Goal: Task Accomplishment & Management: Use online tool/utility

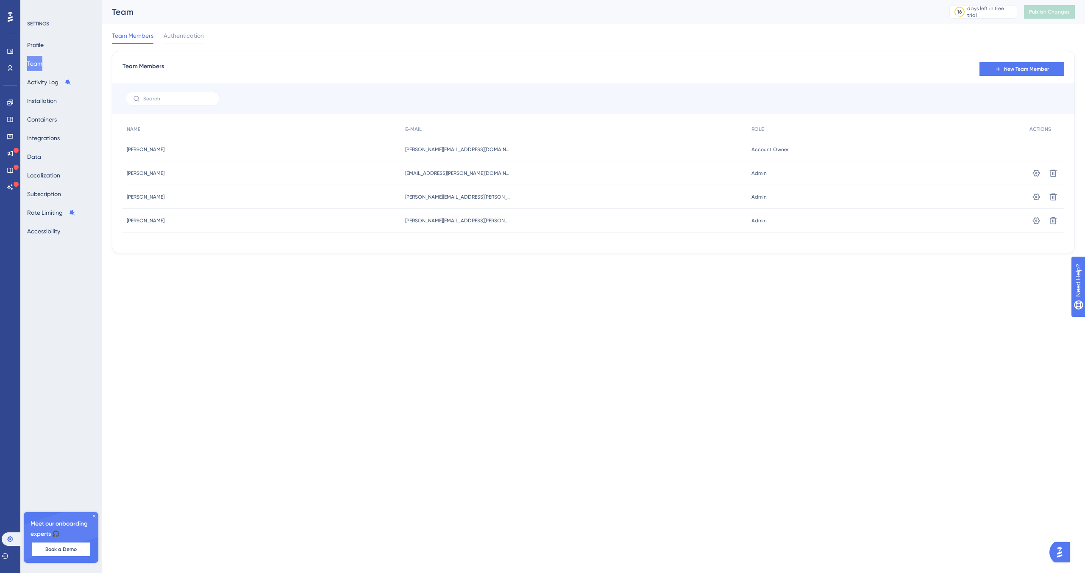
click at [305, 24] on div "Team Members Authentication" at bounding box center [593, 37] width 963 height 27
click at [8, 105] on icon at bounding box center [10, 102] width 7 height 7
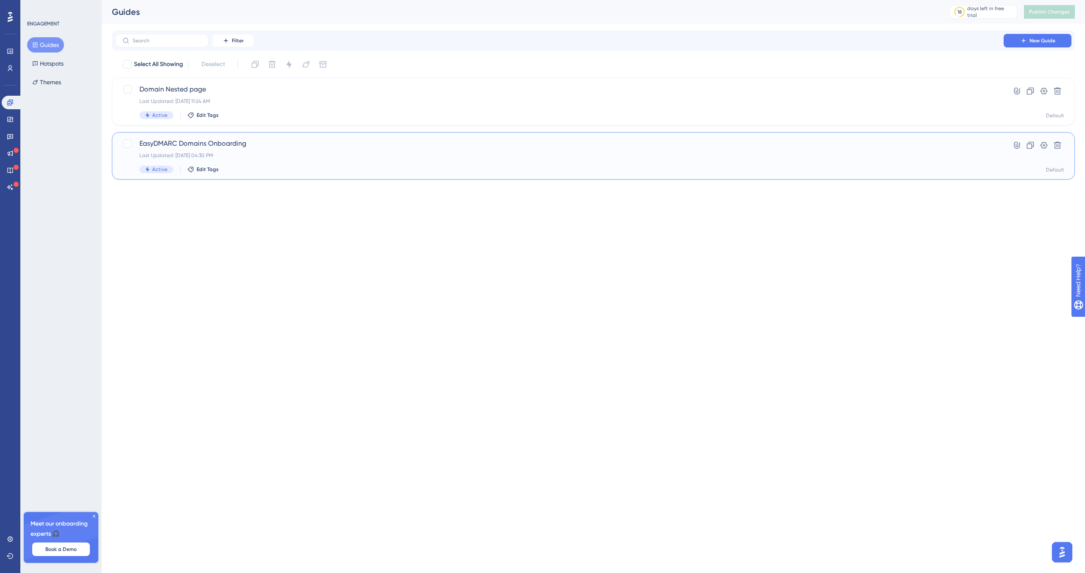
click at [275, 147] on span "EasyDMARC Domains Onboarding" at bounding box center [559, 144] width 840 height 10
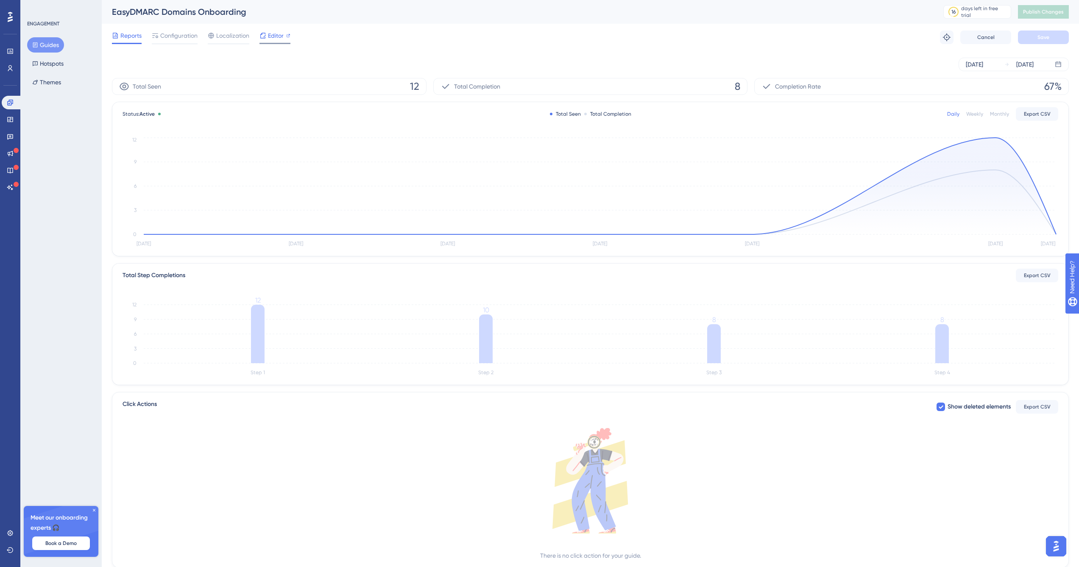
click at [272, 36] on span "Editor" at bounding box center [276, 36] width 16 height 10
click at [14, 18] on div at bounding box center [10, 17] width 14 height 14
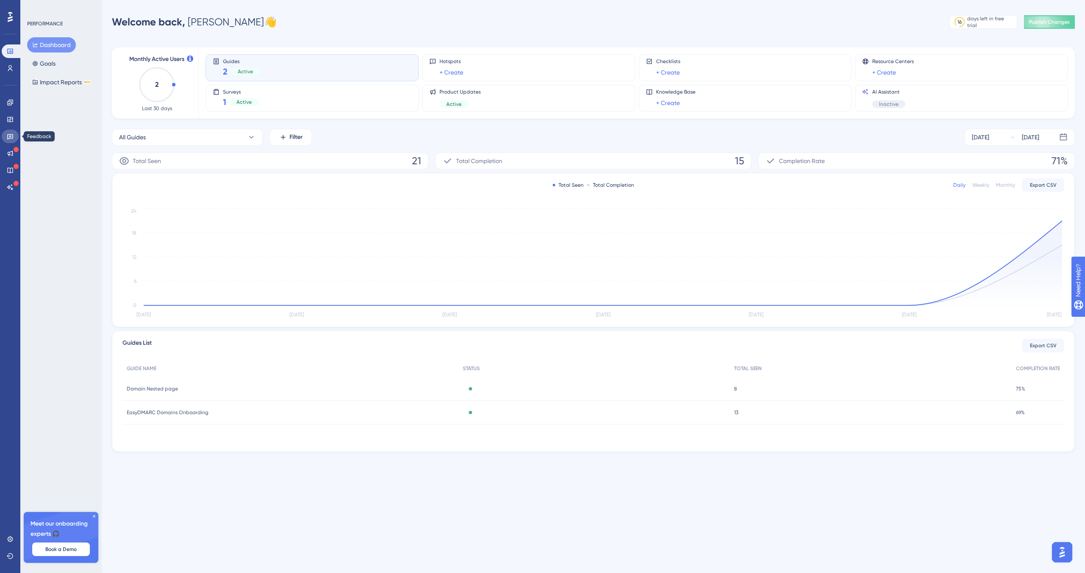
click at [13, 140] on link at bounding box center [10, 137] width 17 height 14
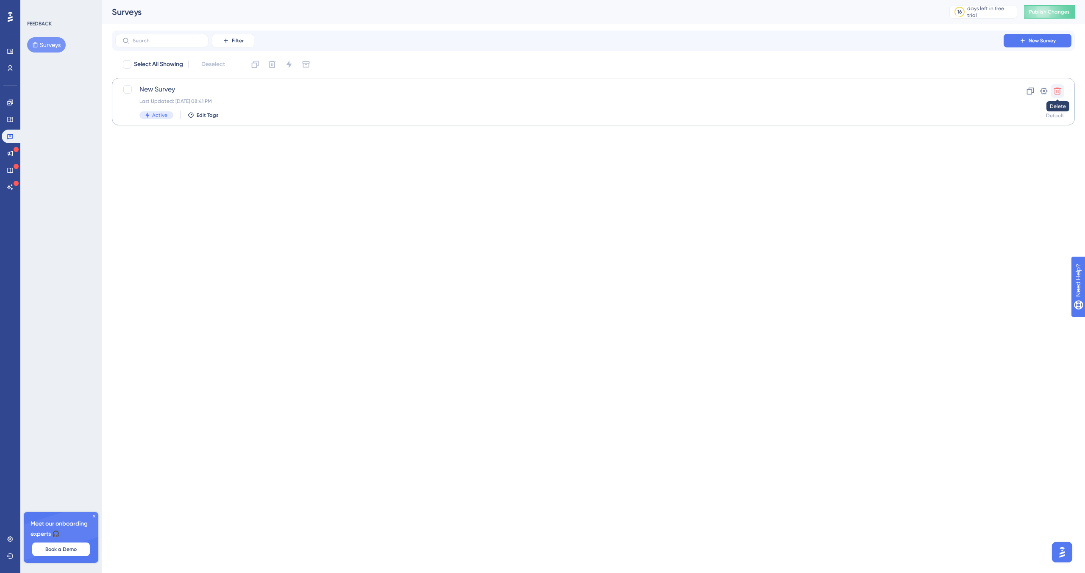
click at [1057, 92] on icon at bounding box center [1057, 91] width 8 height 8
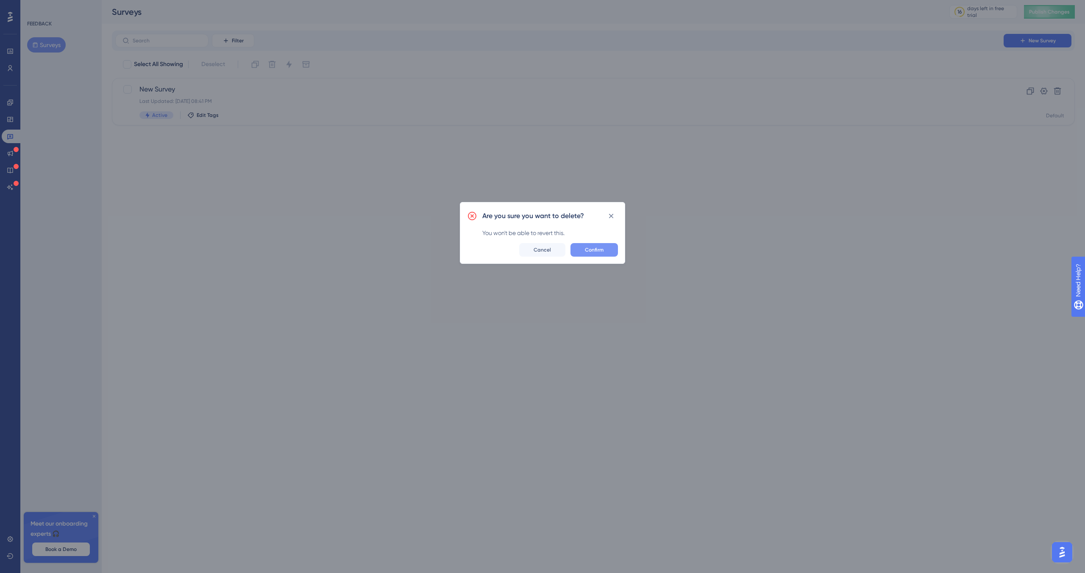
click at [589, 250] on span "Confirm" at bounding box center [594, 250] width 19 height 7
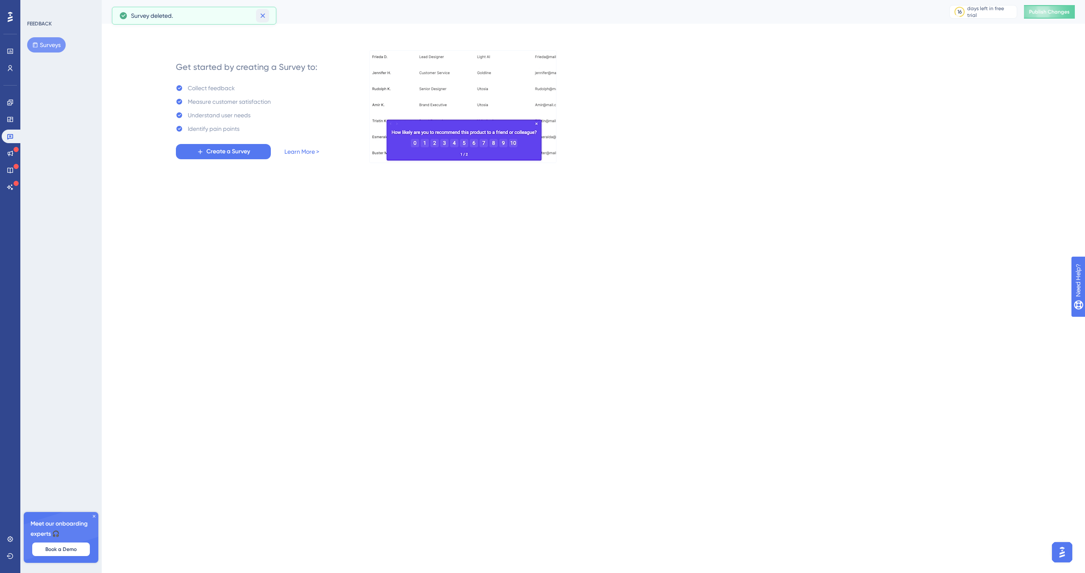
click at [266, 14] on icon at bounding box center [263, 15] width 8 height 8
click at [12, 101] on icon at bounding box center [10, 103] width 6 height 6
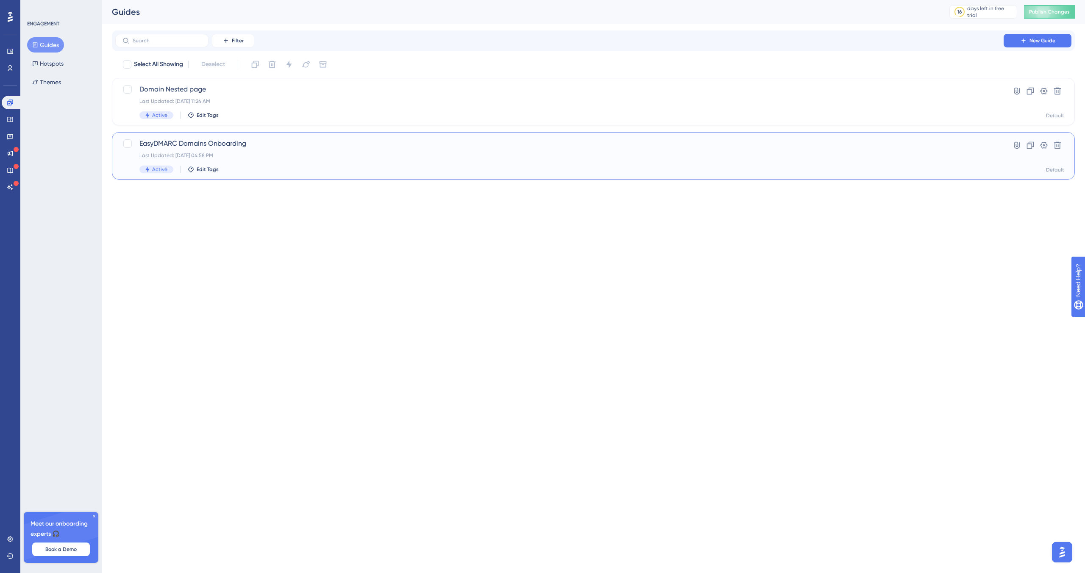
click at [294, 146] on span "EasyDMARC Domains Onboarding" at bounding box center [559, 144] width 840 height 10
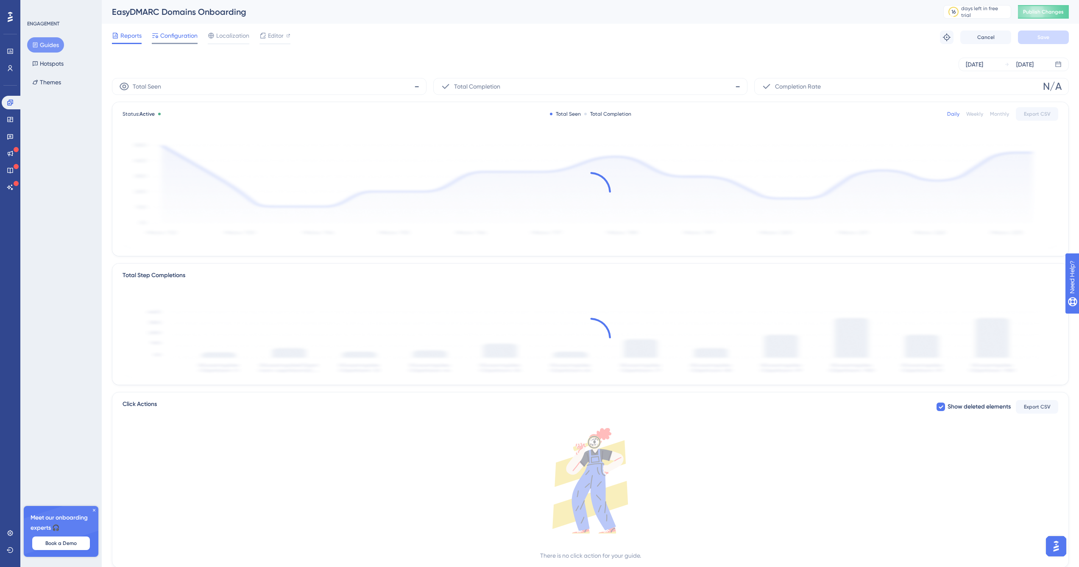
click at [187, 35] on span "Configuration" at bounding box center [178, 36] width 37 height 10
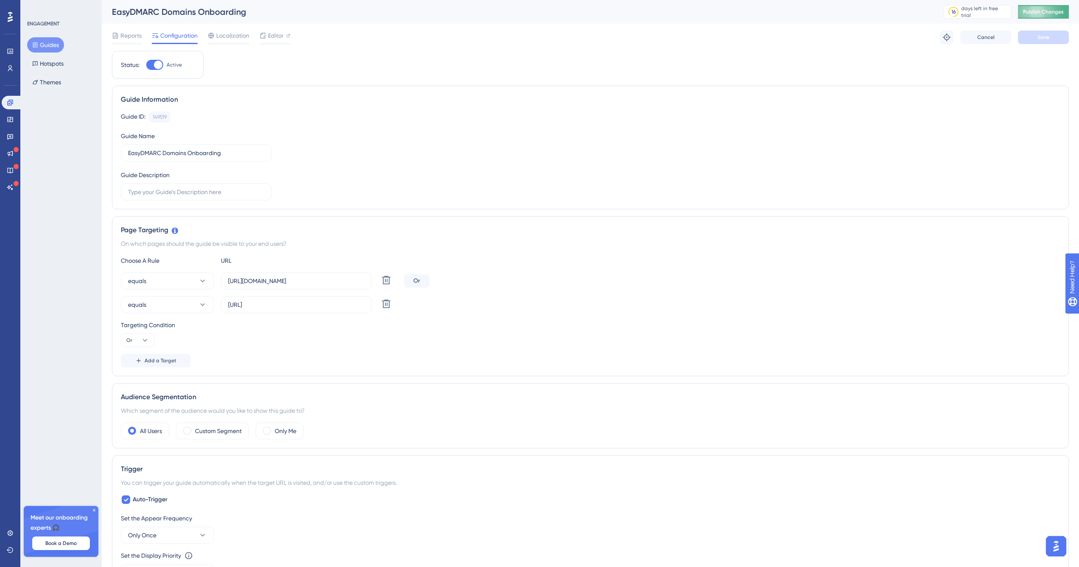
click at [1049, 12] on span "Publish Changes" at bounding box center [1043, 11] width 41 height 7
click at [95, 510] on icon at bounding box center [94, 510] width 5 height 5
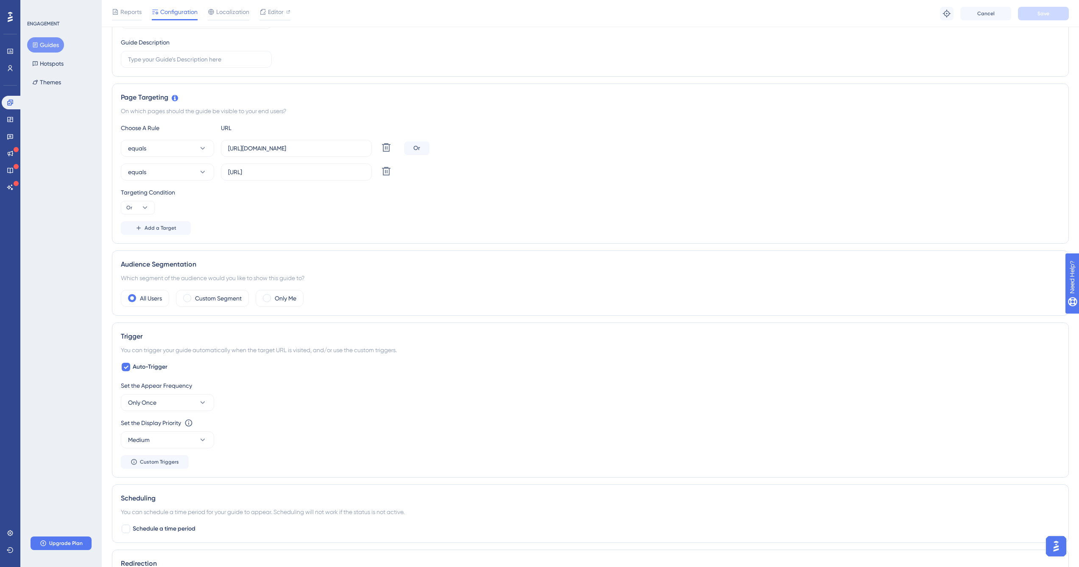
scroll to position [166, 0]
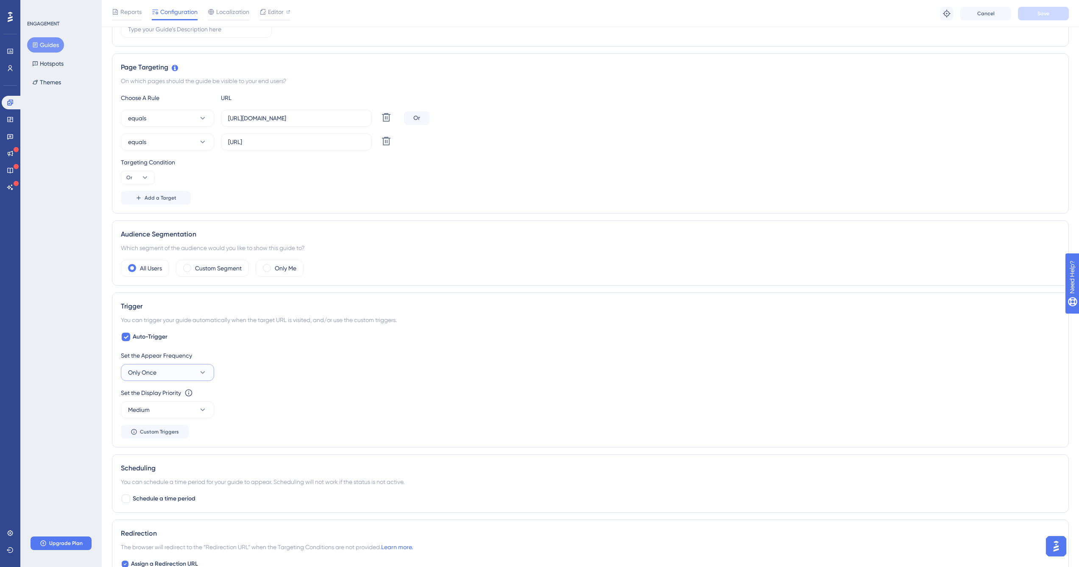
click at [203, 371] on icon at bounding box center [202, 372] width 8 height 8
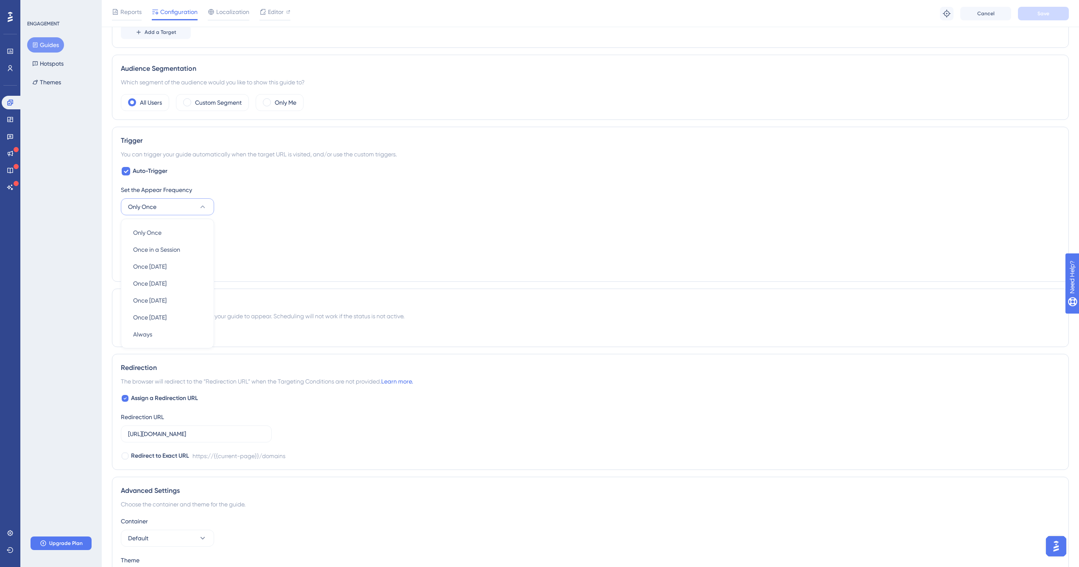
click at [292, 254] on div "Set the Appear Frequency Only Once Only Once Only Once Once in a Session Once i…" at bounding box center [590, 229] width 939 height 88
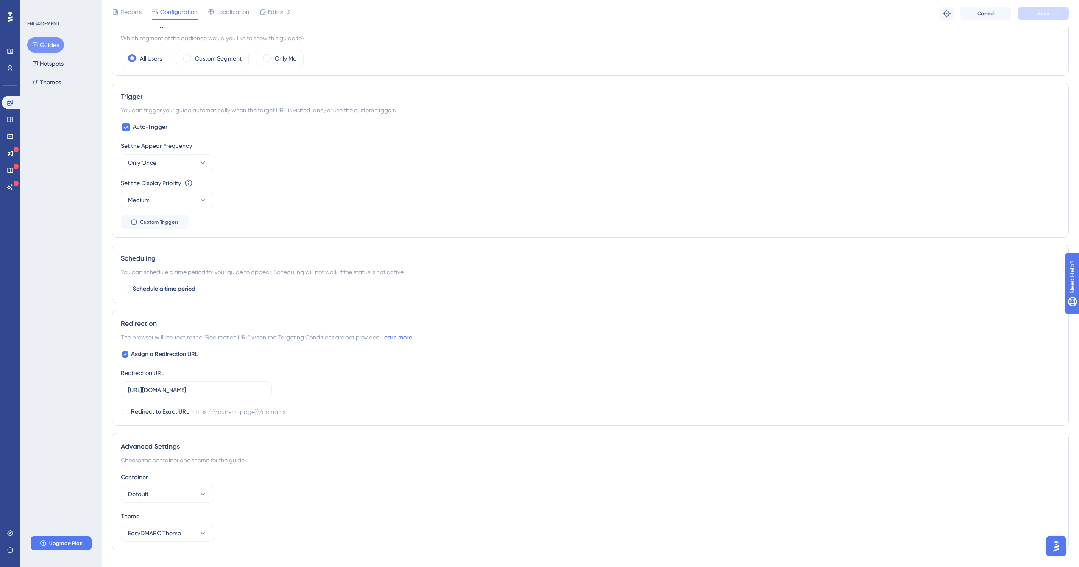
scroll to position [393, 0]
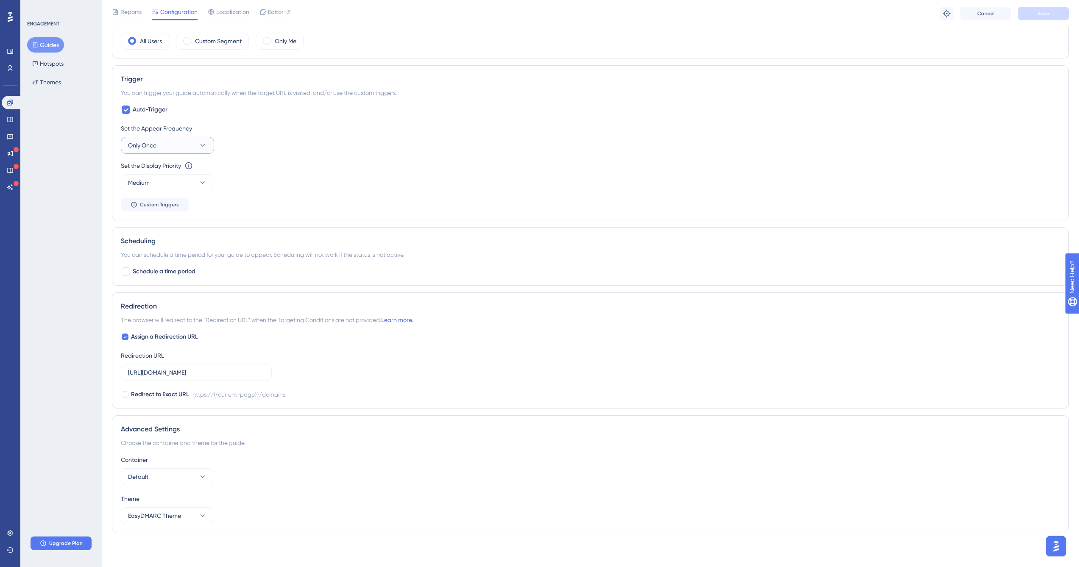
click at [176, 142] on button "Only Once" at bounding box center [167, 145] width 93 height 17
click at [172, 270] on div "Always Always" at bounding box center [167, 272] width 69 height 17
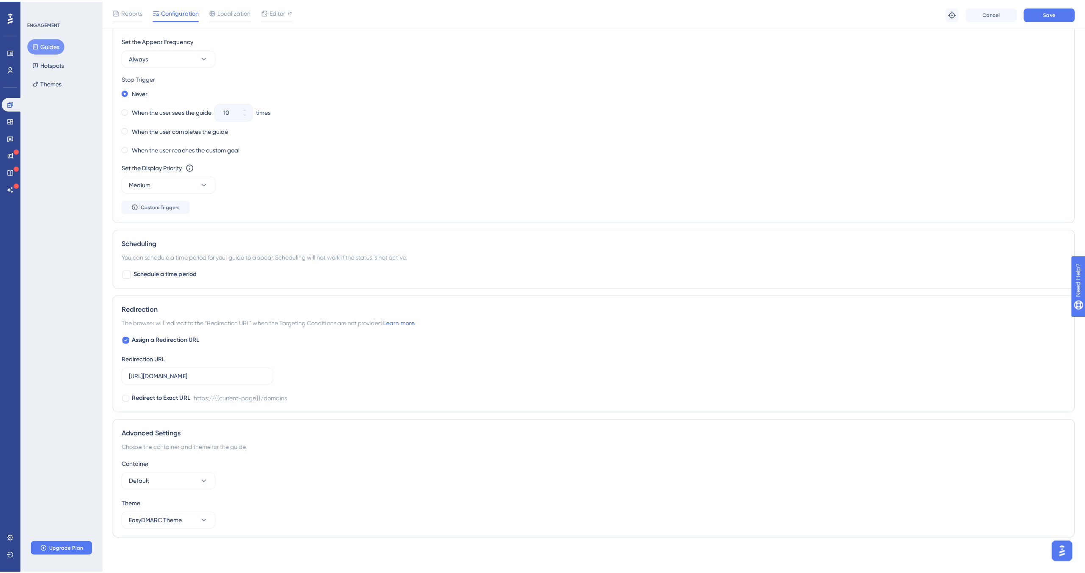
scroll to position [0, 0]
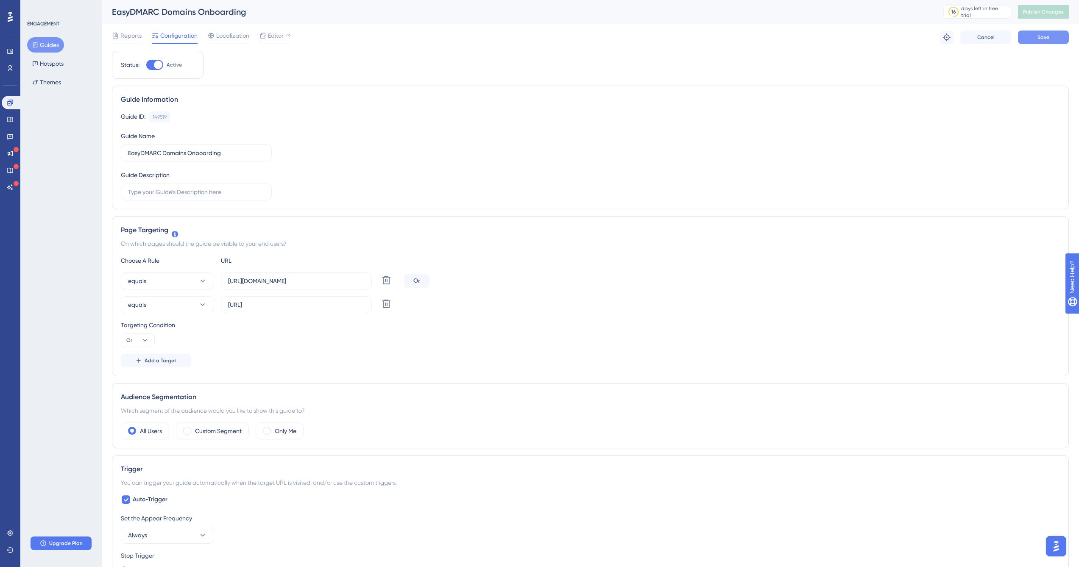
click at [1047, 40] on span "Save" at bounding box center [1043, 37] width 12 height 7
click at [1052, 12] on span "Publish Changes" at bounding box center [1043, 11] width 41 height 7
click at [12, 154] on icon at bounding box center [11, 154] width 6 height 6
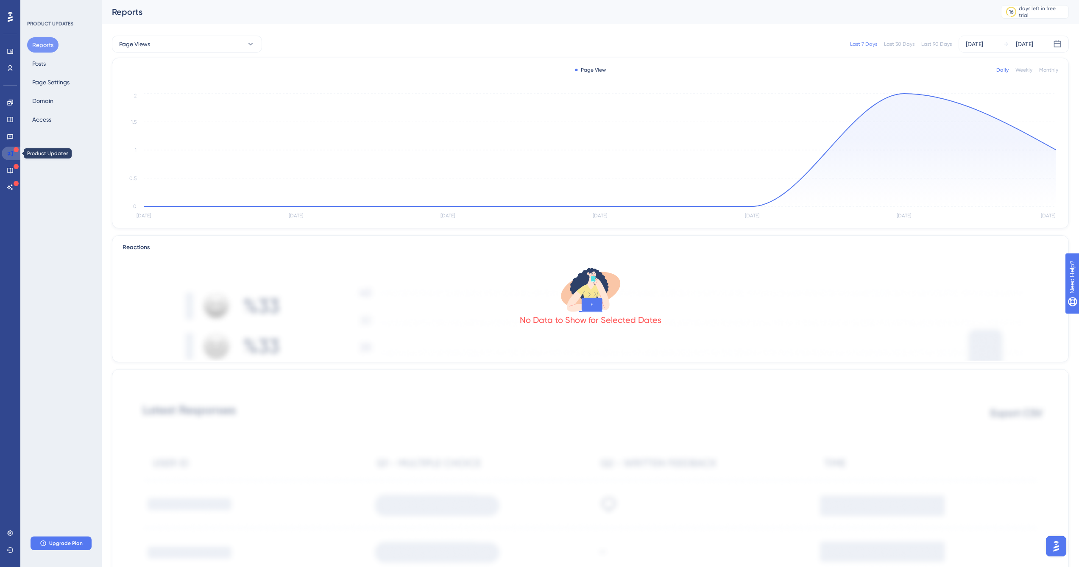
click at [12, 151] on icon at bounding box center [11, 154] width 6 height 6
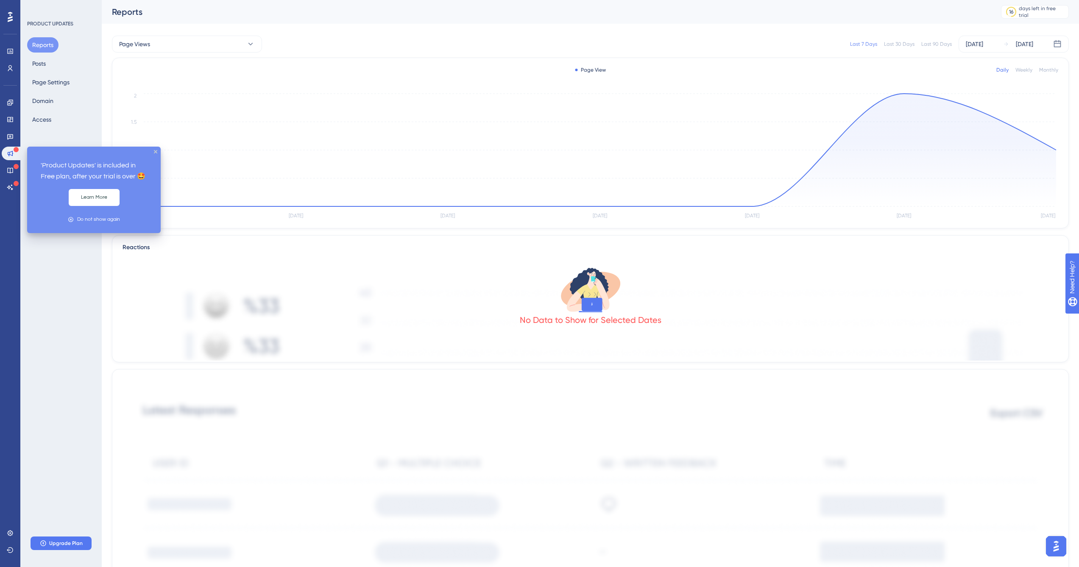
click at [14, 153] on div at bounding box center [16, 150] width 5 height 7
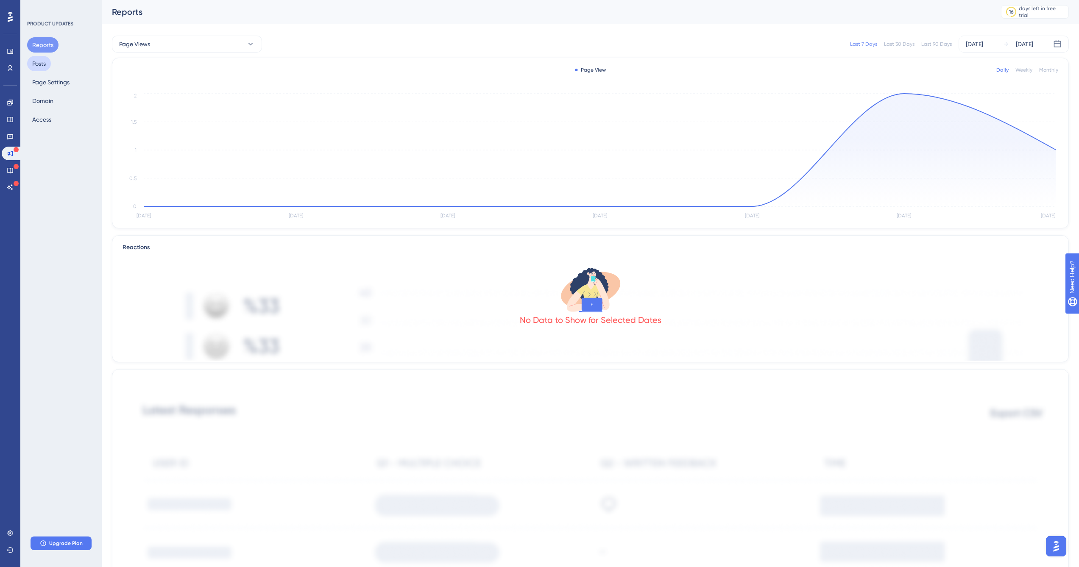
click at [42, 60] on button "Posts" at bounding box center [39, 63] width 24 height 15
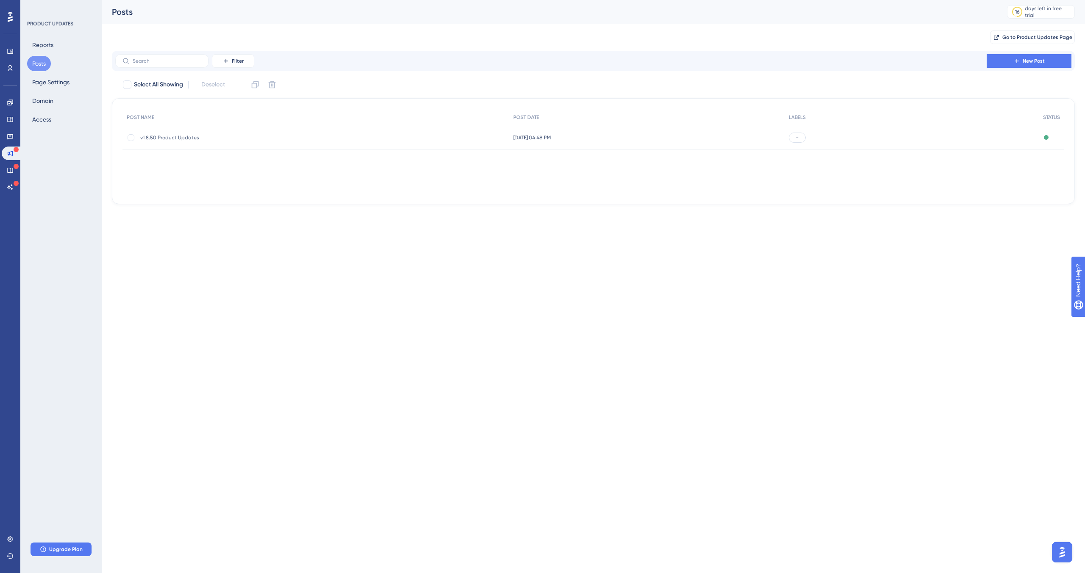
click at [212, 131] on div "v1.8.50 Product Updates v1.8.50 Product Updates" at bounding box center [208, 138] width 136 height 24
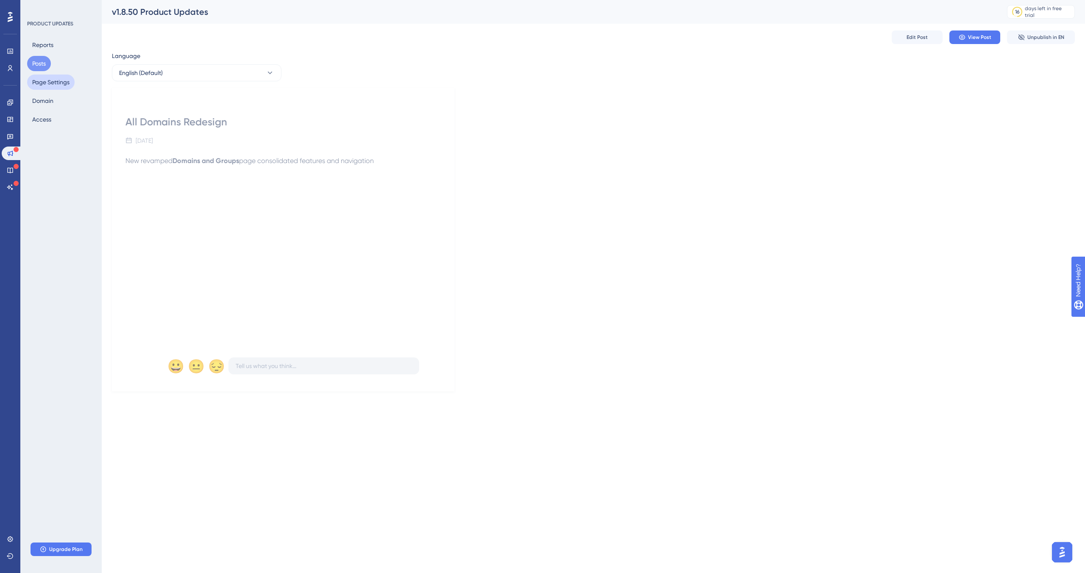
click at [56, 82] on button "Page Settings" at bounding box center [50, 82] width 47 height 15
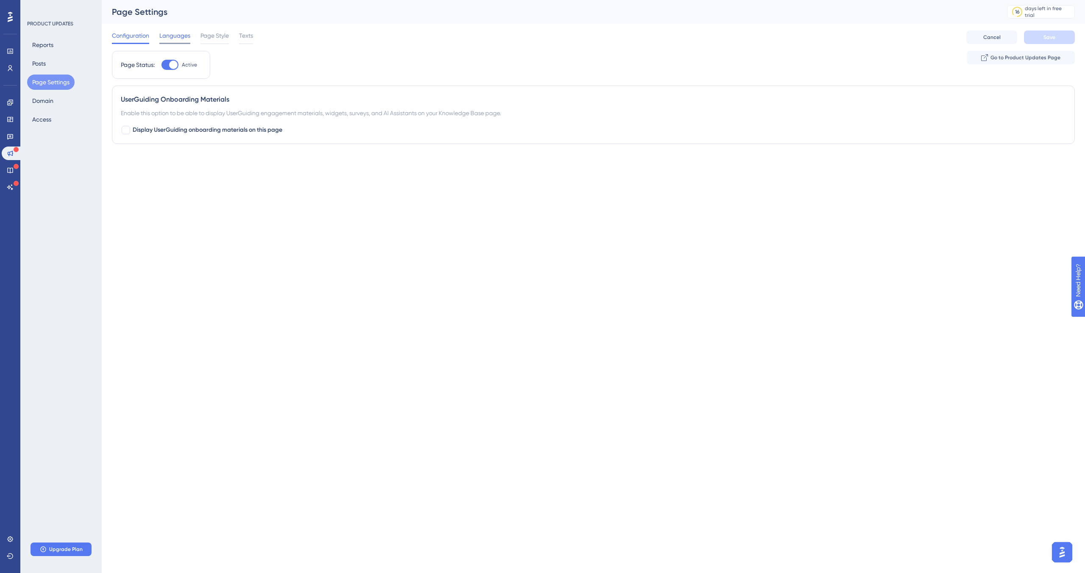
click at [182, 38] on span "Languages" at bounding box center [174, 36] width 31 height 10
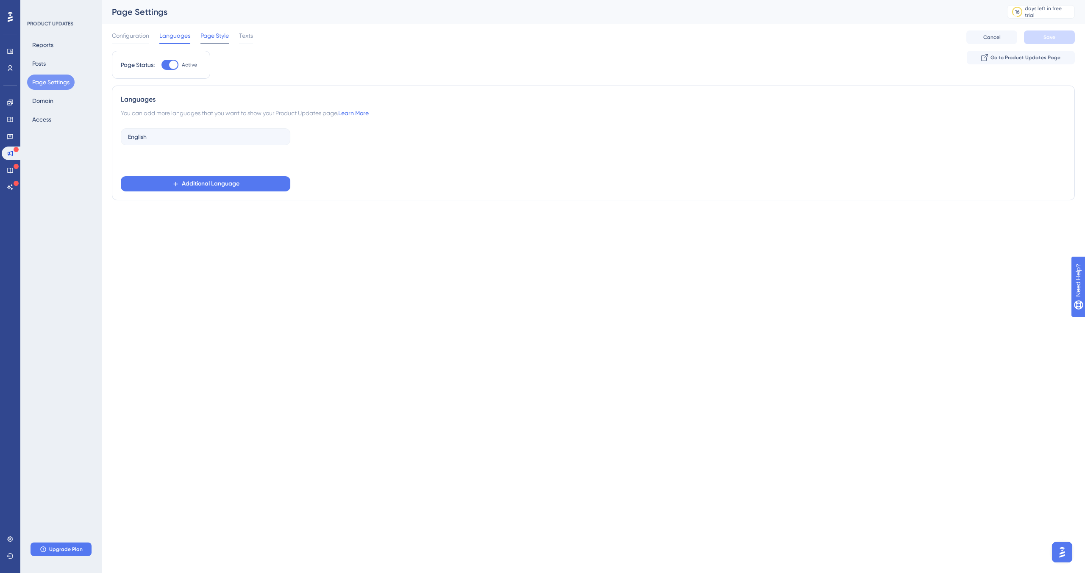
click at [220, 33] on span "Page Style" at bounding box center [214, 36] width 28 height 10
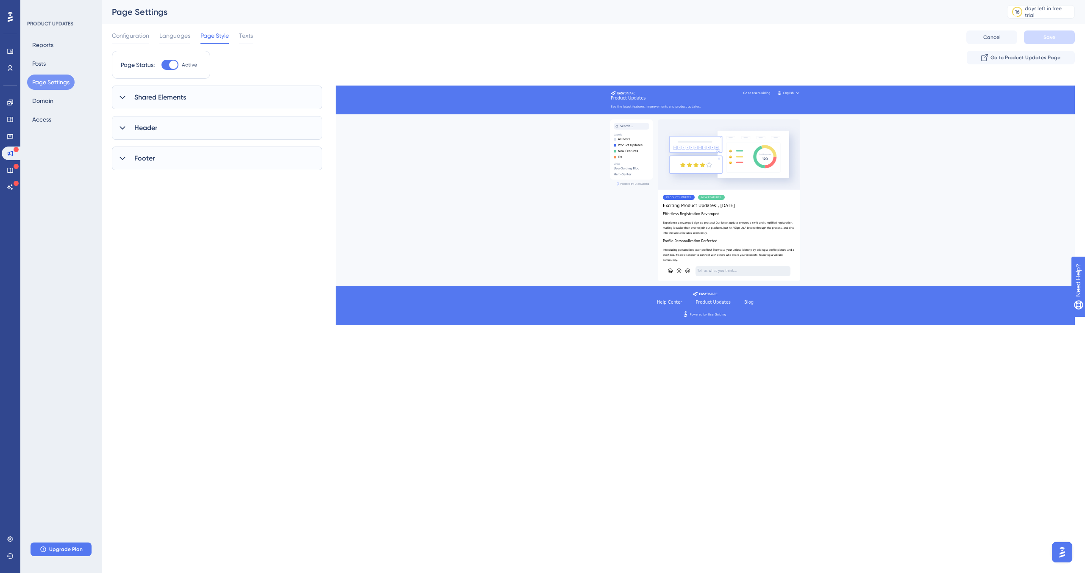
click at [258, 33] on div "Configuration Languages Page Style Texts Cancel Save" at bounding box center [593, 37] width 963 height 27
click at [242, 34] on span "Texts" at bounding box center [246, 36] width 14 height 10
click at [222, 37] on span "Page Style" at bounding box center [214, 36] width 28 height 10
click at [44, 103] on button "Domain" at bounding box center [42, 100] width 31 height 15
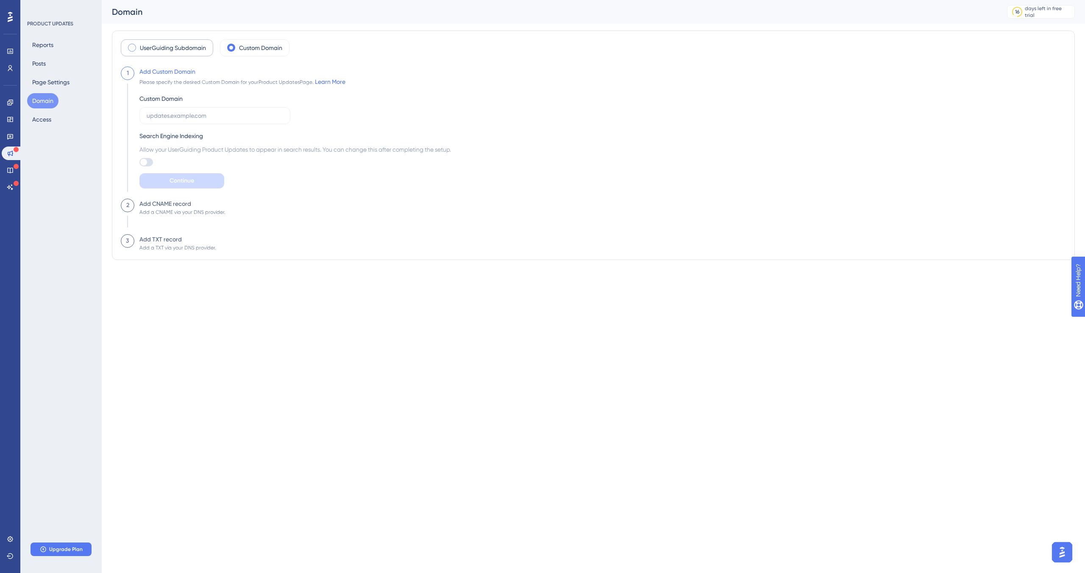
click at [187, 44] on label "UserGuiding Subdomain" at bounding box center [173, 48] width 66 height 10
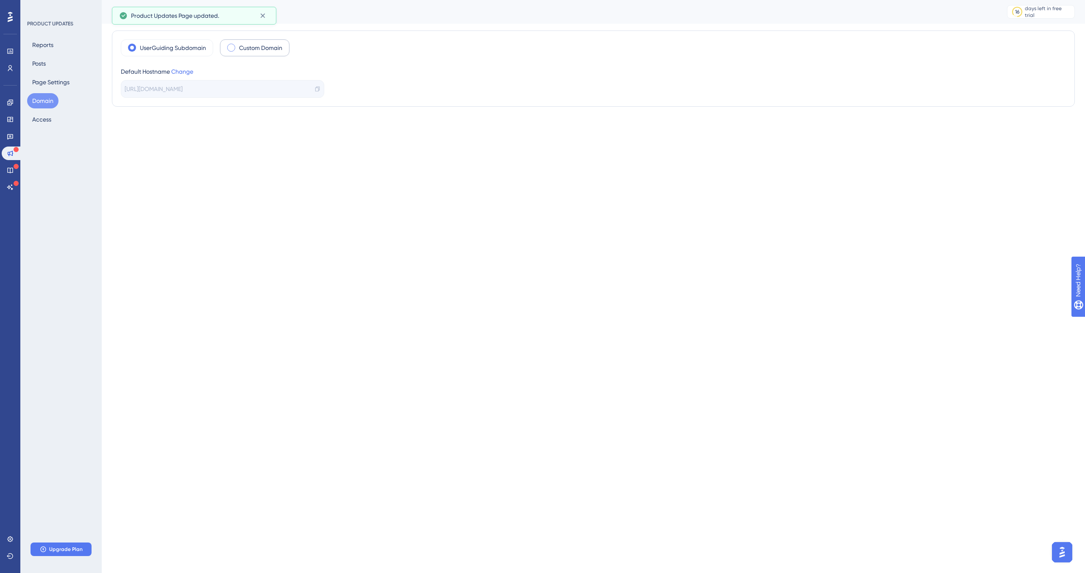
click at [241, 44] on label "Custom Domain" at bounding box center [260, 48] width 43 height 10
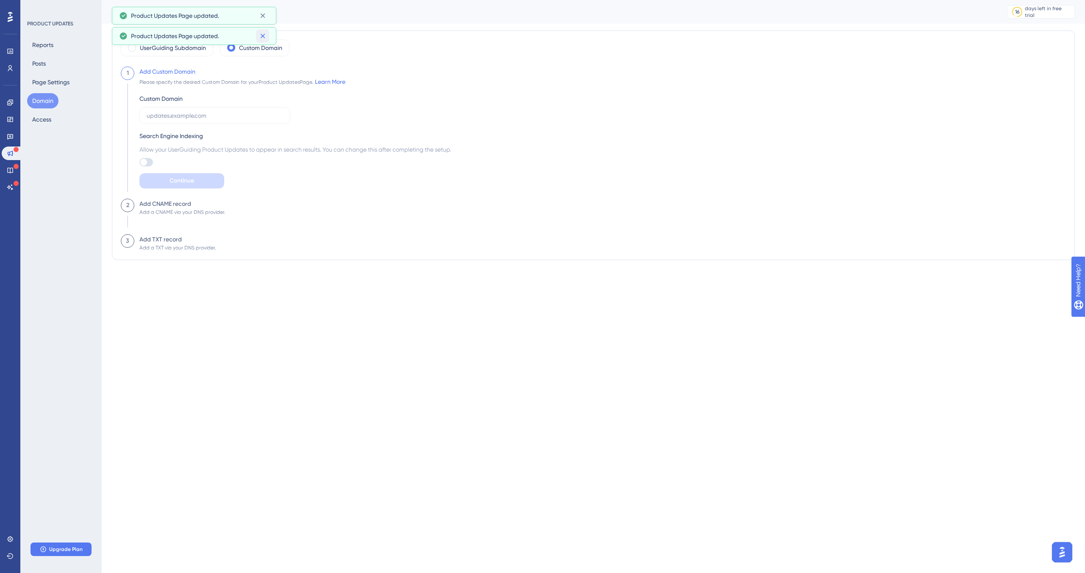
click at [262, 34] on icon at bounding box center [263, 36] width 8 height 8
click at [263, 18] on icon at bounding box center [263, 15] width 8 height 8
click at [48, 118] on button "Access" at bounding box center [41, 119] width 29 height 15
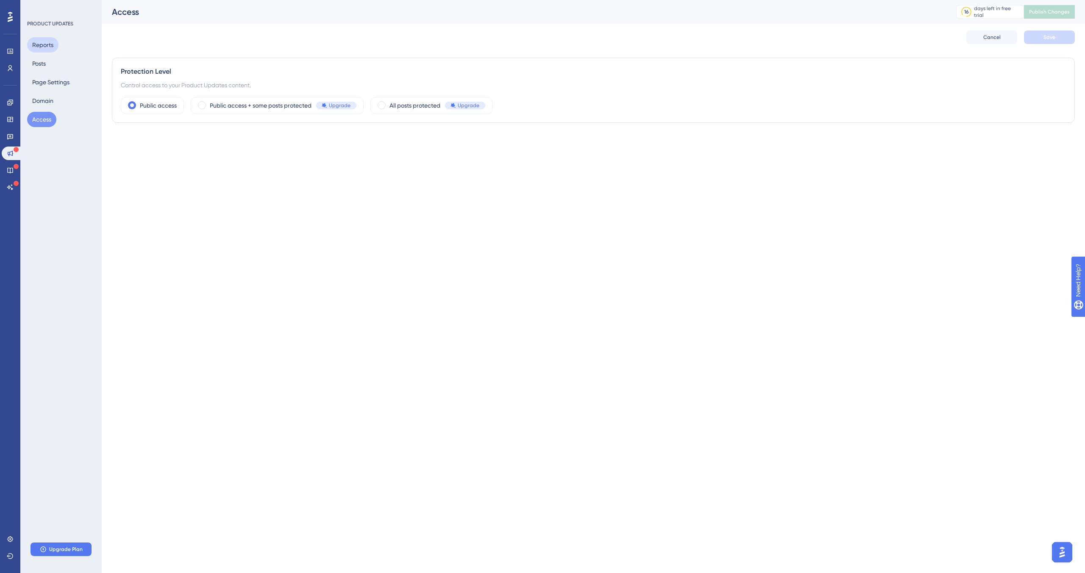
click at [45, 41] on button "Reports" at bounding box center [42, 44] width 31 height 15
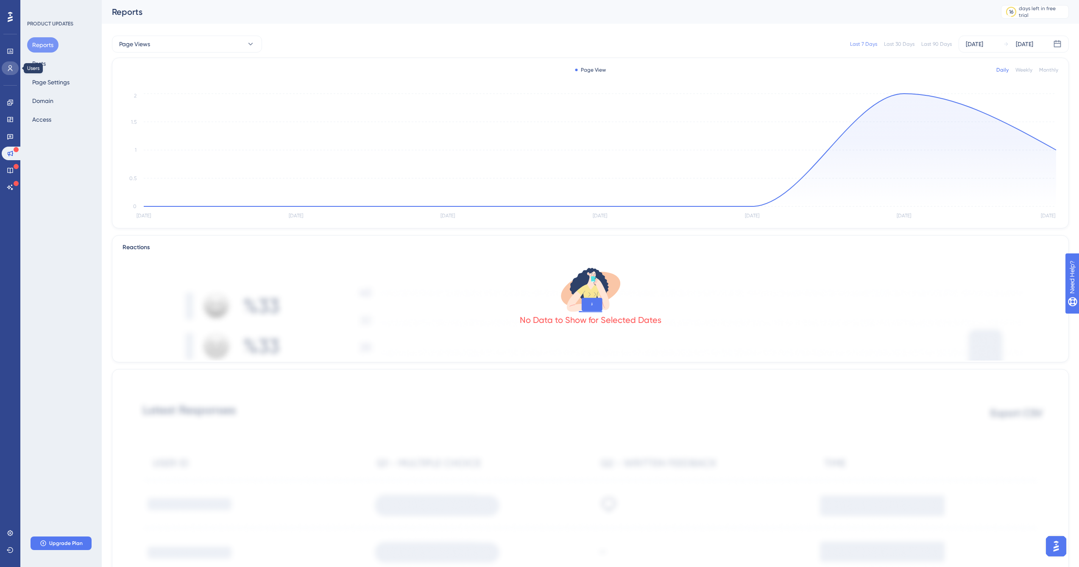
click at [10, 64] on link at bounding box center [10, 68] width 17 height 14
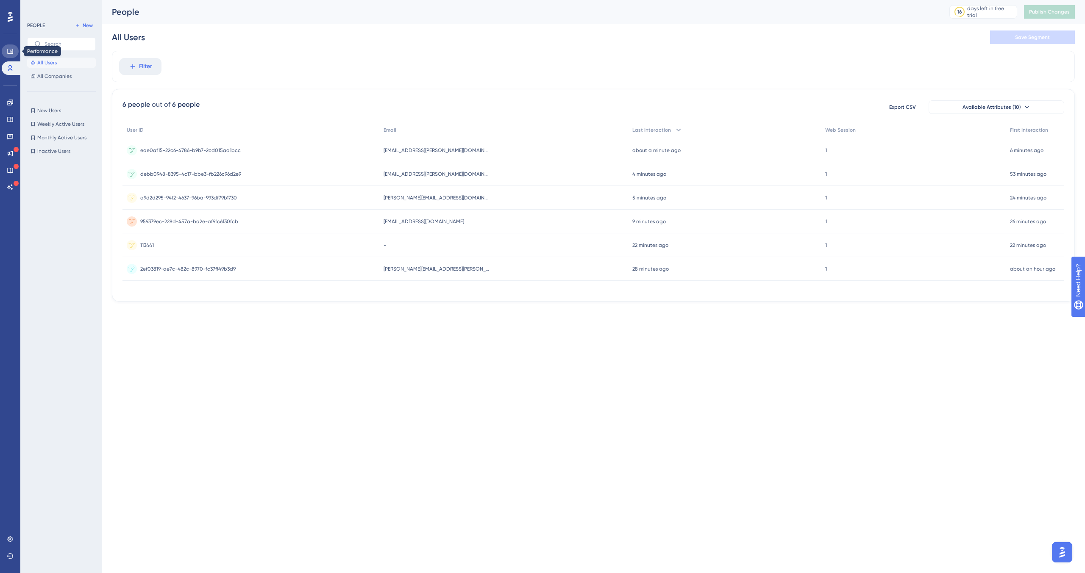
click at [10, 51] on icon at bounding box center [10, 51] width 6 height 5
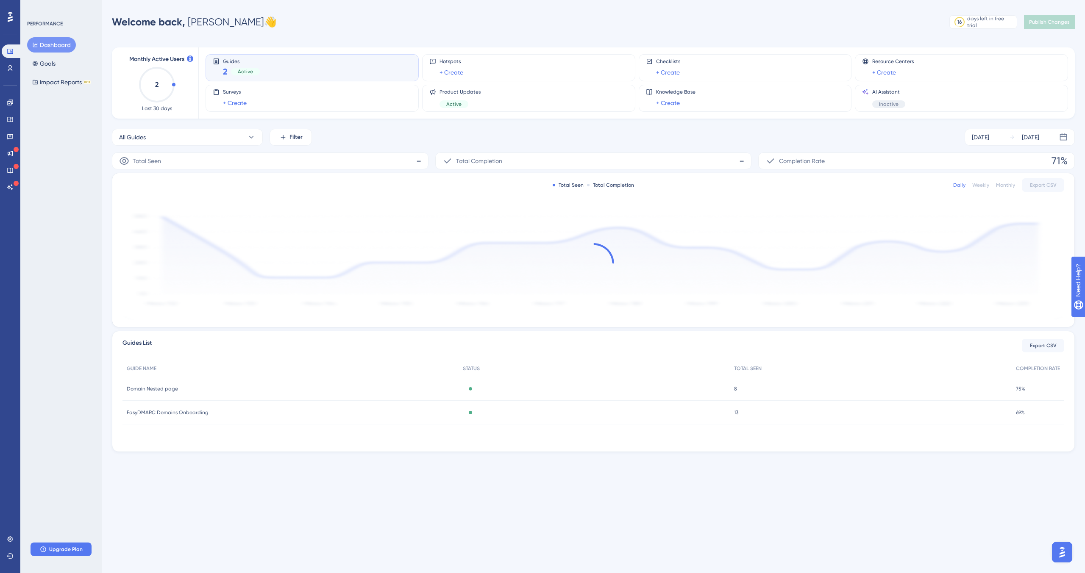
click at [10, 11] on icon at bounding box center [10, 16] width 5 height 11
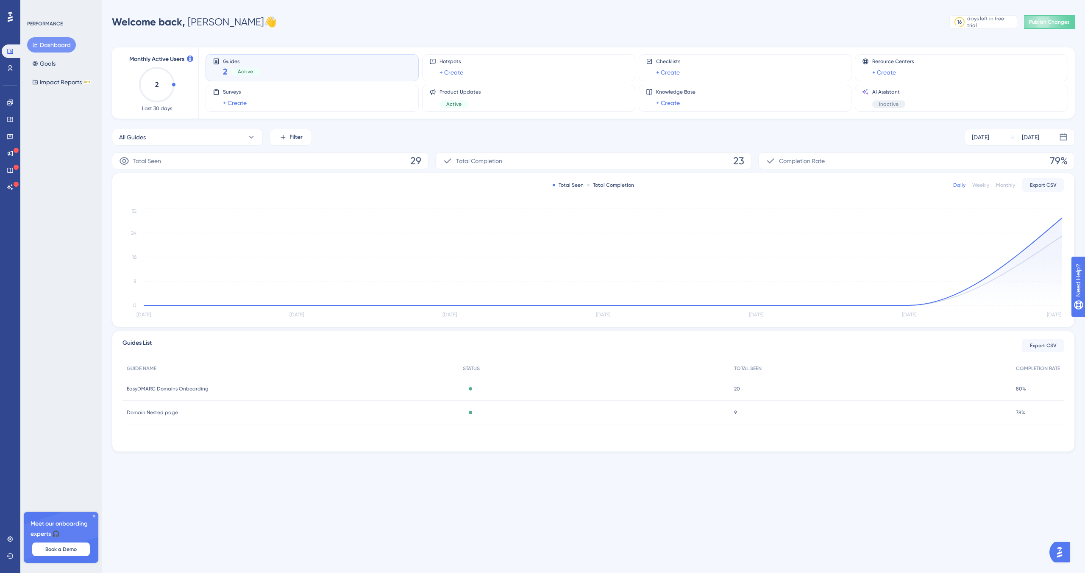
click at [93, 517] on icon at bounding box center [94, 516] width 5 height 5
click at [161, 0] on html "Performance Users Engagement Widgets Feedback Product Updates Knowledge Base AI…" at bounding box center [542, 0] width 1085 height 0
click at [275, 5] on div "Performance Users Engagement Widgets Feedback Product Updates Knowledge Base AI…" at bounding box center [542, 239] width 1085 height 479
click at [257, 5] on div "Performance Users Engagement Widgets Feedback Product Updates Knowledge Base AI…" at bounding box center [542, 239] width 1085 height 479
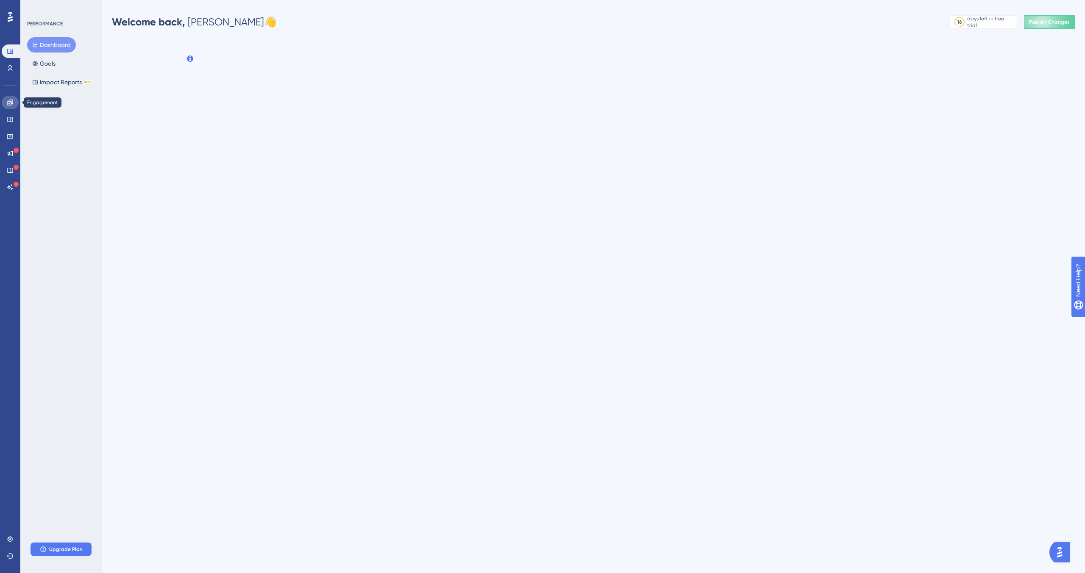
click at [11, 104] on icon at bounding box center [10, 103] width 6 height 6
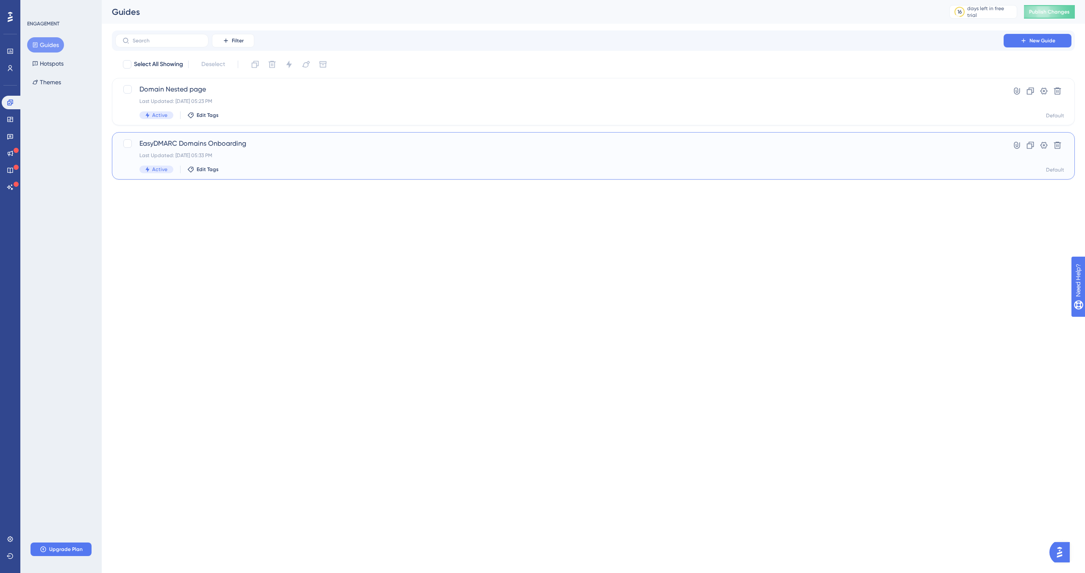
click at [326, 156] on div "Last Updated: Aug 13 2025, 05:33 PM" at bounding box center [559, 155] width 840 height 7
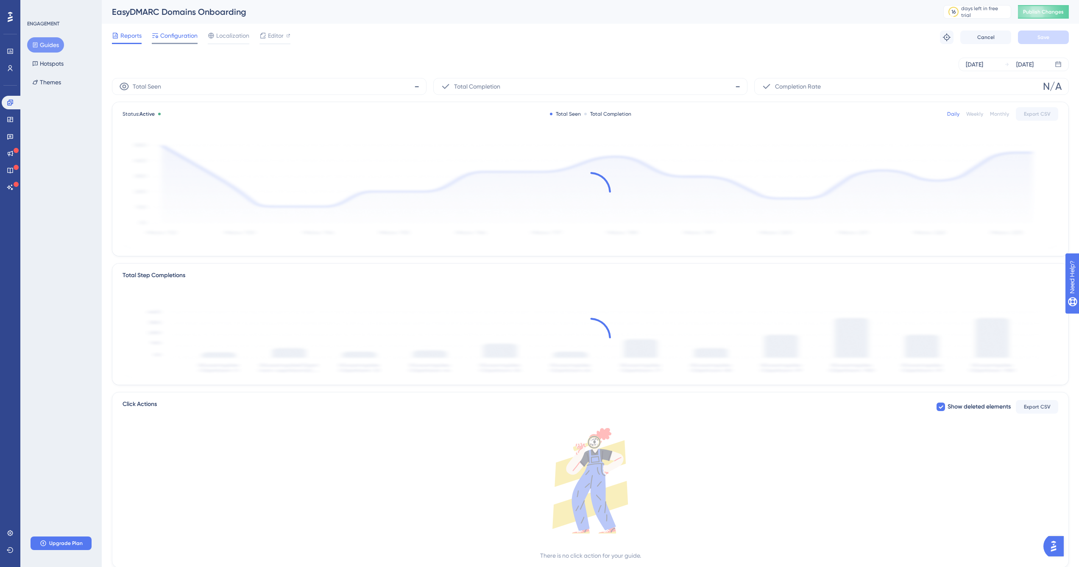
click at [183, 38] on span "Configuration" at bounding box center [178, 36] width 37 height 10
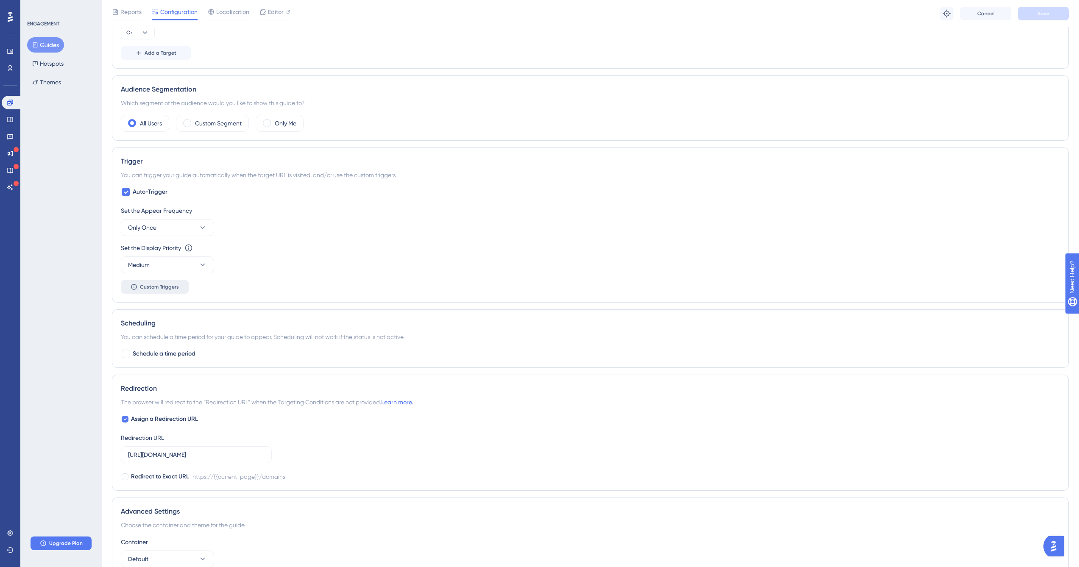
scroll to position [352, 0]
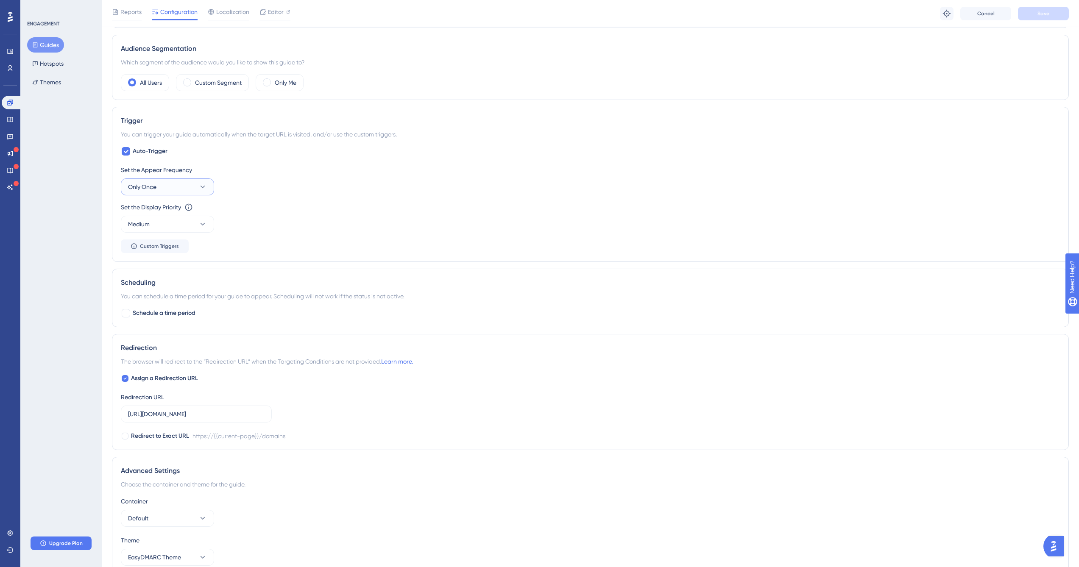
click at [185, 188] on button "Only Once" at bounding box center [167, 186] width 93 height 17
click at [171, 318] on div "Always Always" at bounding box center [167, 314] width 69 height 17
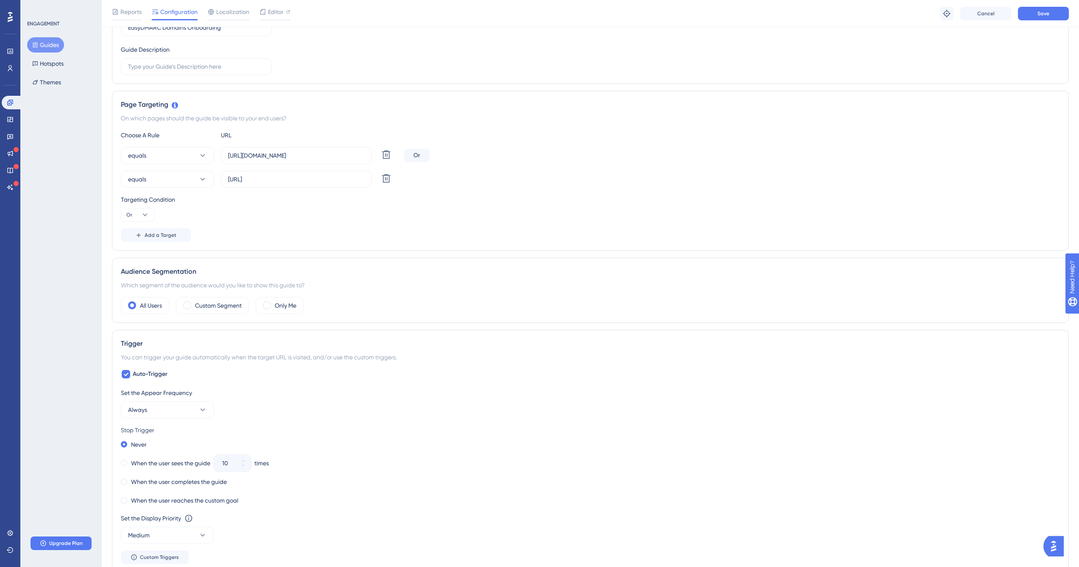
scroll to position [0, 0]
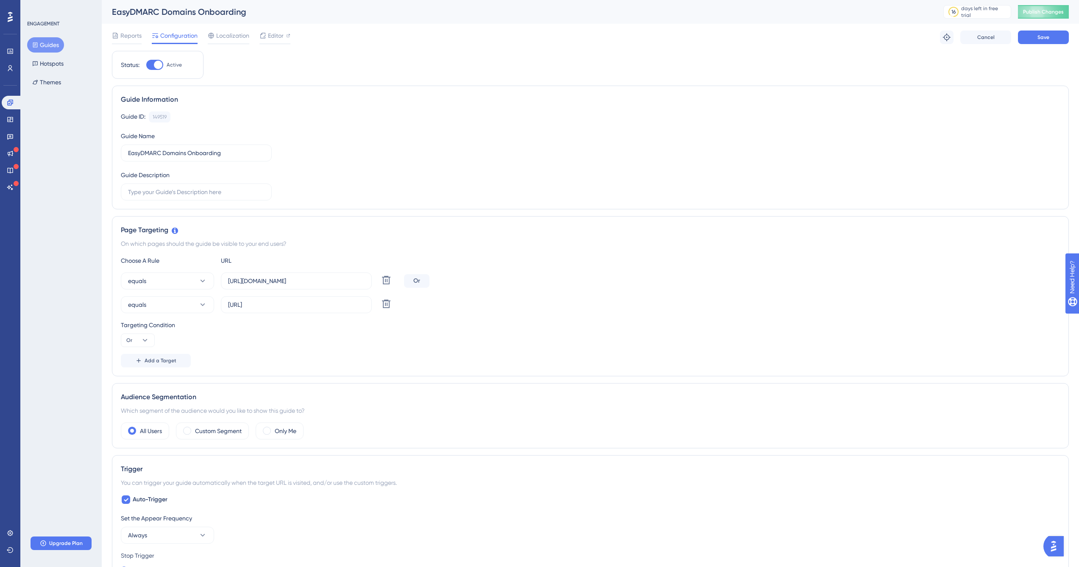
click at [1045, 28] on div "Reports Configuration Localization Editor Troubleshoot Cancel Save" at bounding box center [590, 37] width 956 height 27
click at [1044, 35] on span "Save" at bounding box center [1043, 37] width 12 height 7
click at [1054, 11] on span "Publish Changes" at bounding box center [1043, 11] width 41 height 7
click at [264, 19] on icon at bounding box center [263, 15] width 8 height 8
click at [14, 103] on link at bounding box center [12, 103] width 20 height 14
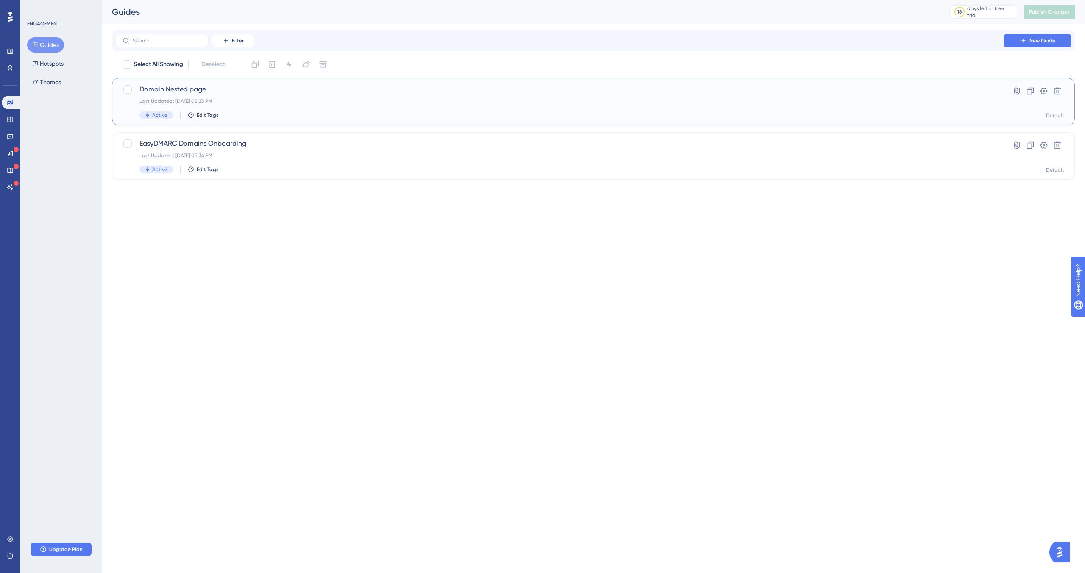
click at [244, 94] on span "Domain Nested page" at bounding box center [559, 89] width 840 height 10
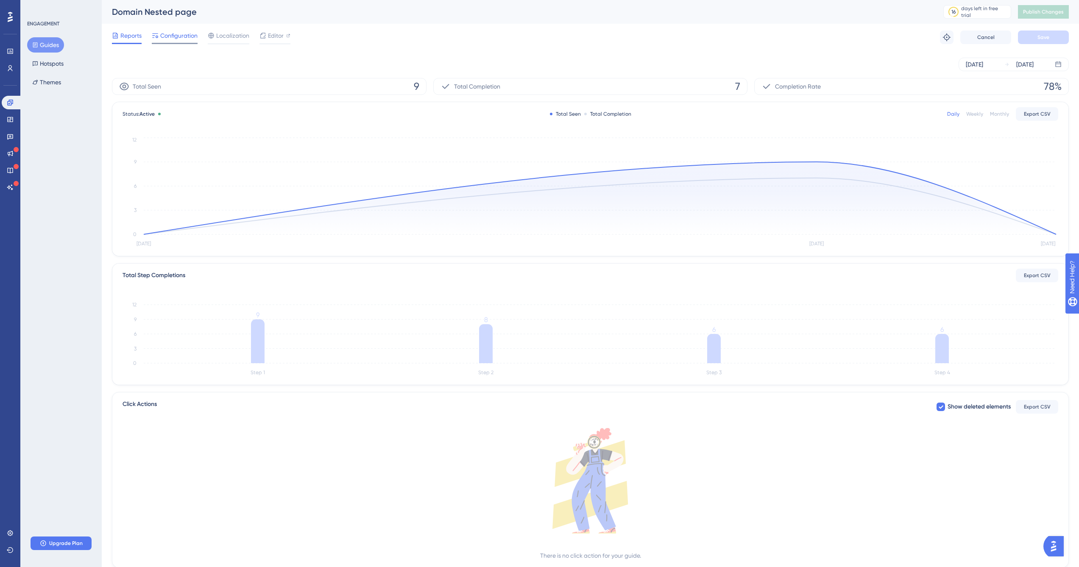
click at [164, 39] on span "Configuration" at bounding box center [178, 36] width 37 height 10
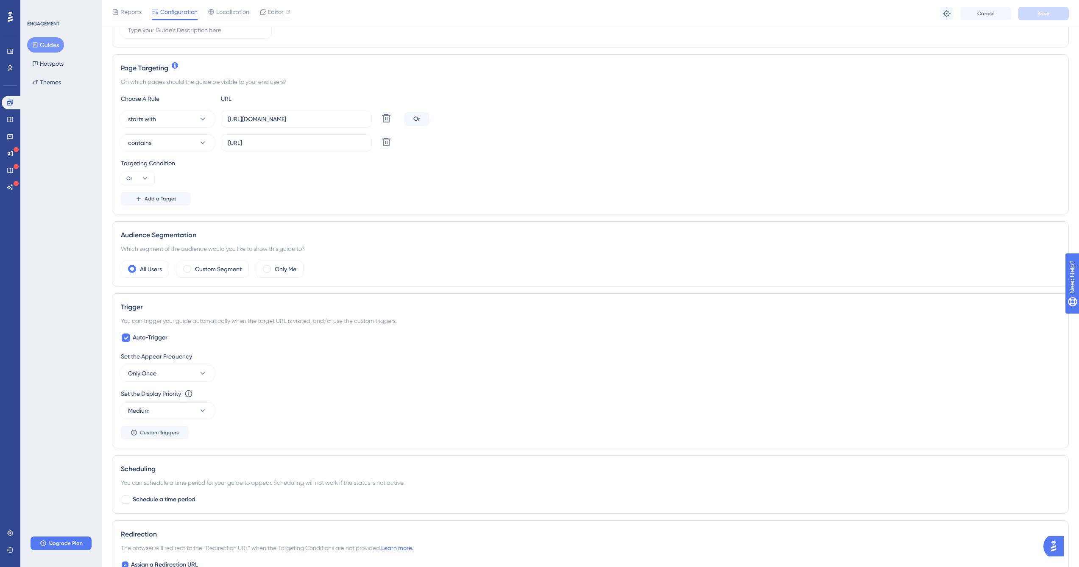
scroll to position [308, 0]
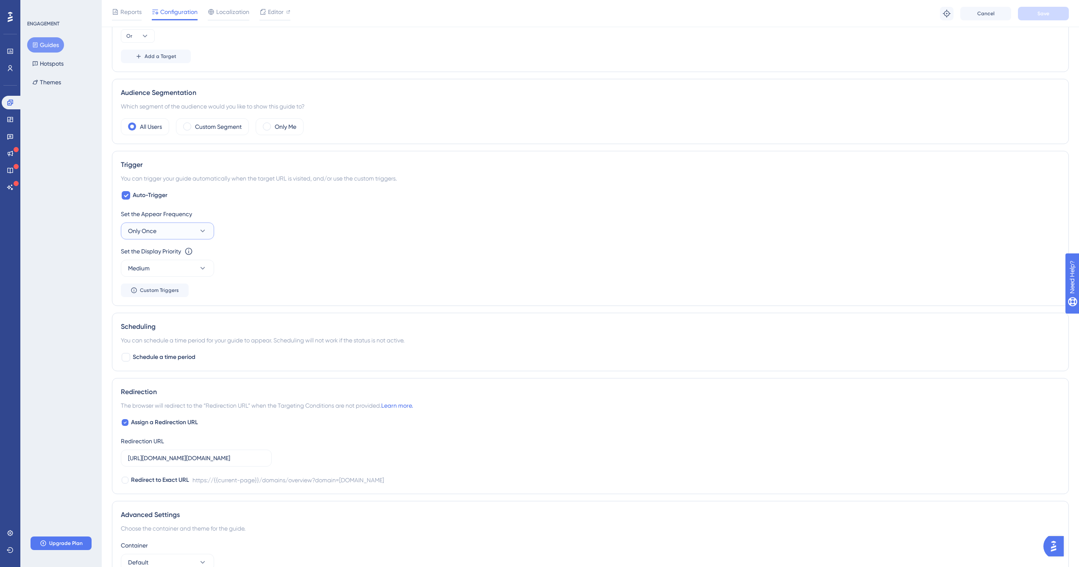
click at [184, 230] on button "Only Once" at bounding box center [167, 230] width 93 height 17
click at [183, 362] on div "Always Always" at bounding box center [167, 358] width 69 height 17
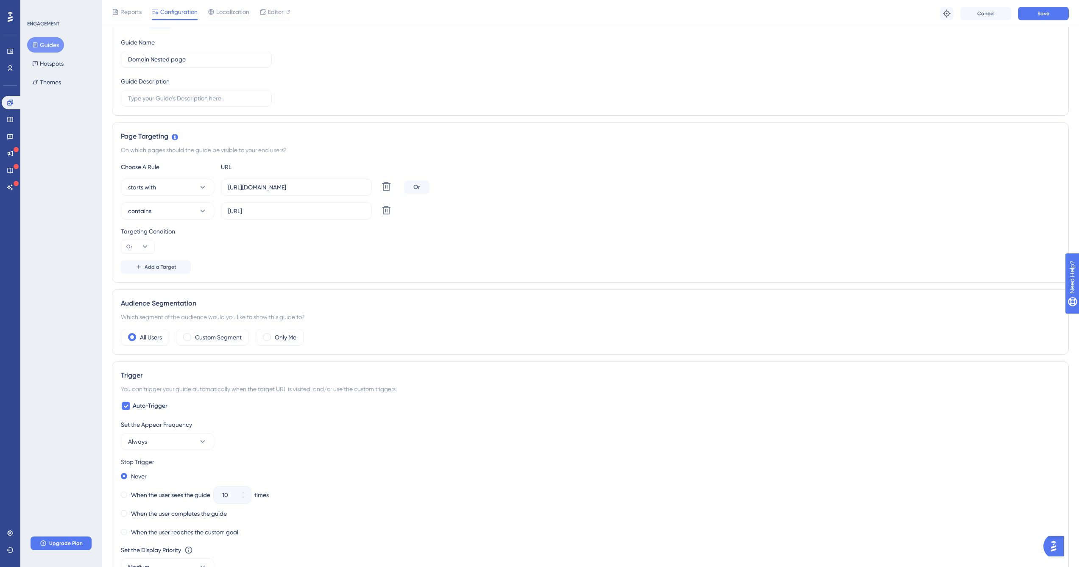
scroll to position [0, 0]
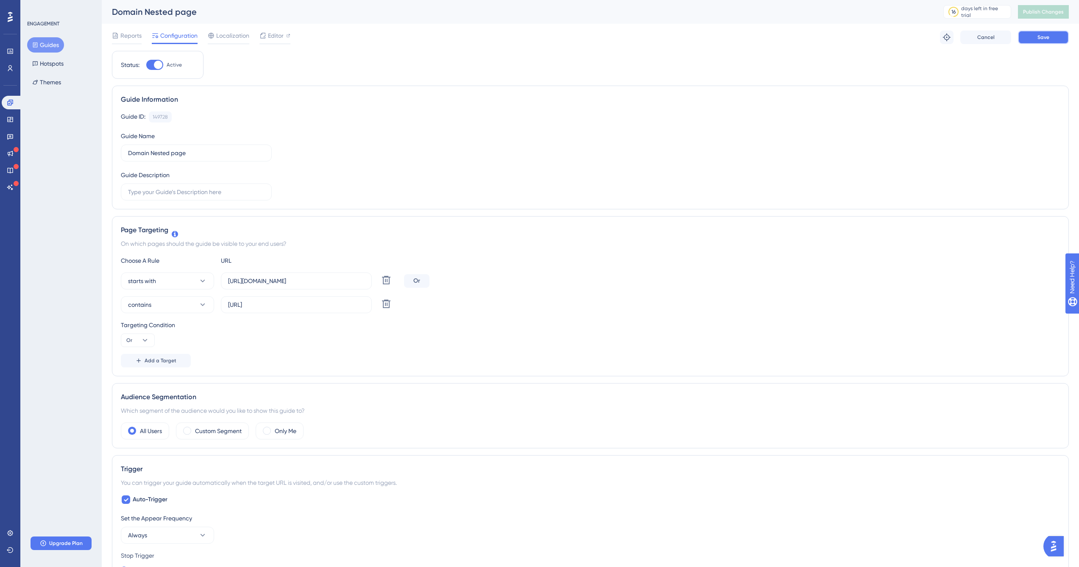
click at [1045, 37] on span "Save" at bounding box center [1043, 37] width 12 height 7
click at [1049, 11] on span "Publish Changes" at bounding box center [1043, 11] width 41 height 7
click at [264, 14] on icon at bounding box center [262, 16] width 5 height 5
click at [268, 36] on span "Editor" at bounding box center [276, 36] width 16 height 10
click at [1049, 13] on span "Publish Changes" at bounding box center [1043, 11] width 41 height 7
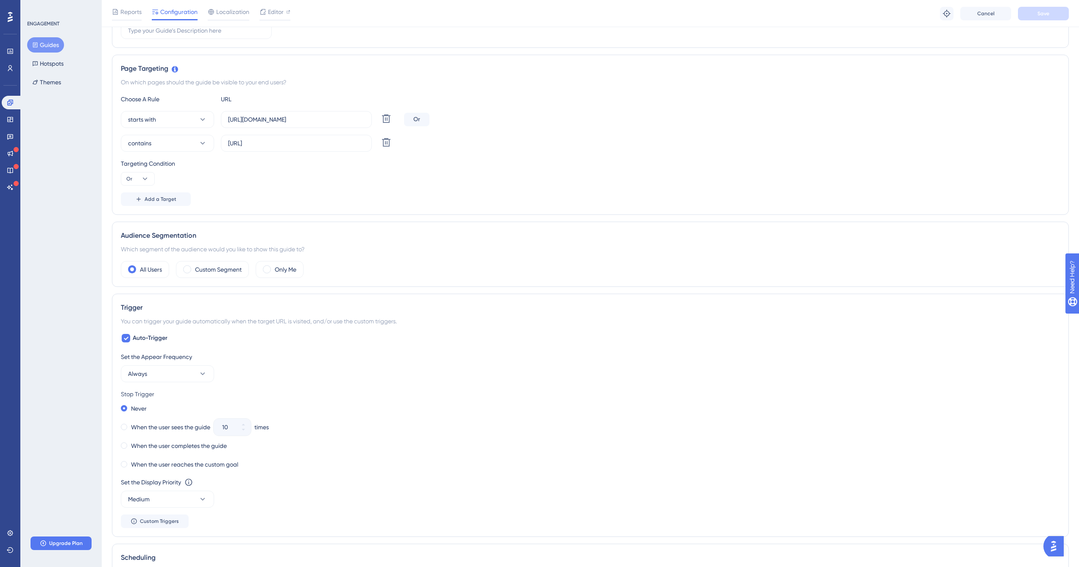
scroll to position [264, 0]
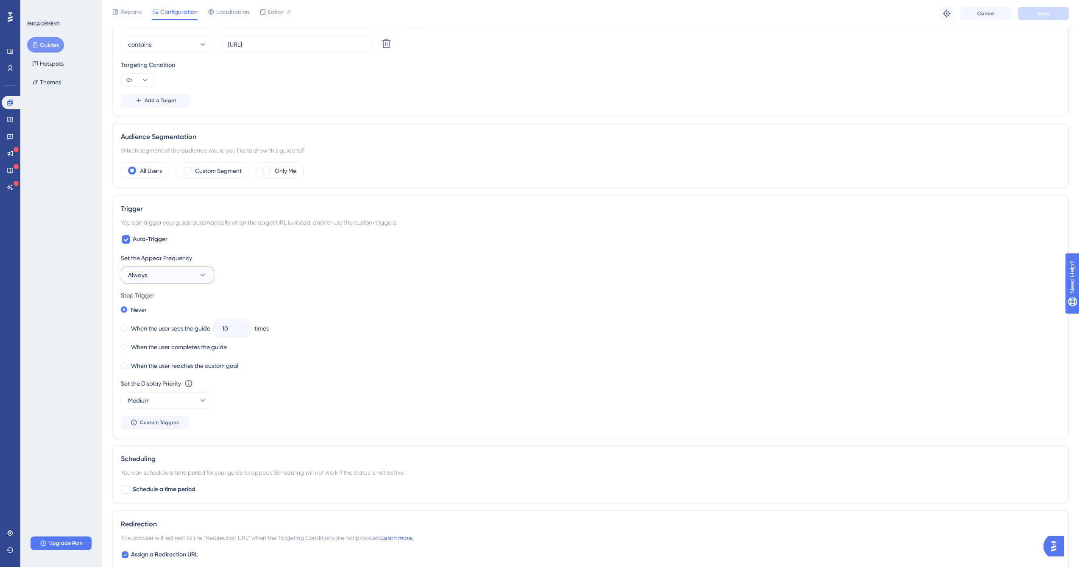
click at [147, 273] on button "Always" at bounding box center [167, 275] width 93 height 17
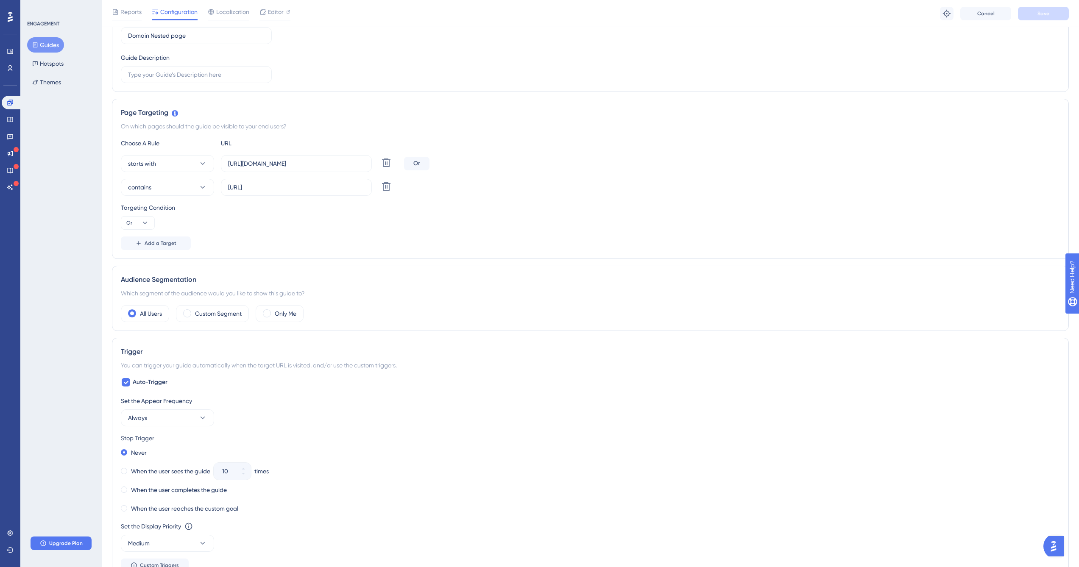
scroll to position [0, 0]
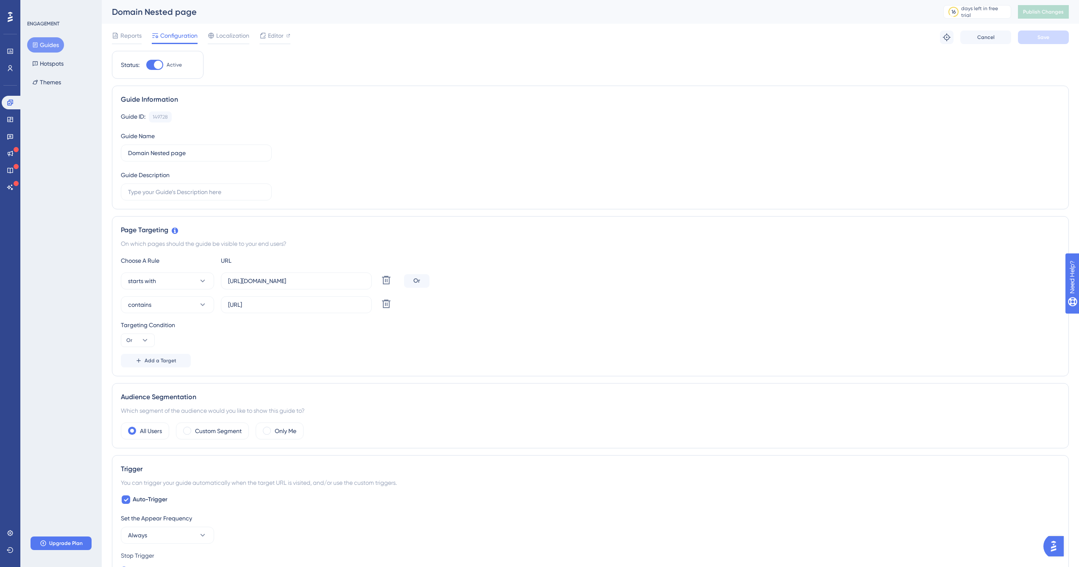
click at [588, 42] on div "Reports Configuration Localization Editor Troubleshoot Cancel Save" at bounding box center [590, 37] width 956 height 27
click at [325, 14] on div "Domain Nested page" at bounding box center [517, 12] width 810 height 12
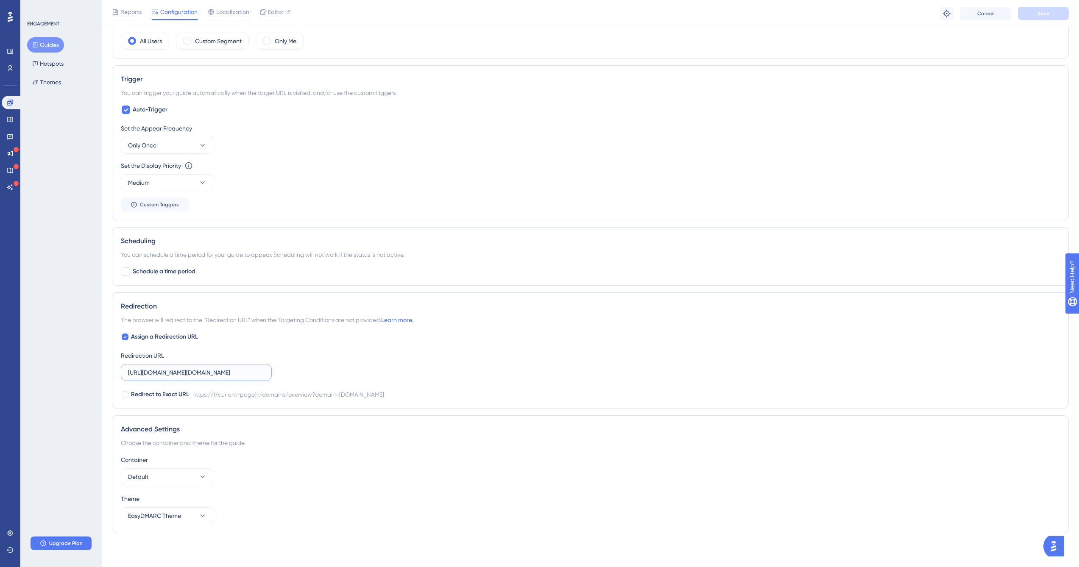
scroll to position [0, 50]
drag, startPoint x: 254, startPoint y: 373, endPoint x: 303, endPoint y: 372, distance: 49.6
click at [303, 372] on div "Assign a Redirection URL Redirection URL https://app.easydmarc.am/domains/overv…" at bounding box center [590, 366] width 939 height 68
click at [311, 370] on div "Assign a Redirection URL Redirection URL https://app.easydmarc.am/domains/overv…" at bounding box center [590, 366] width 939 height 68
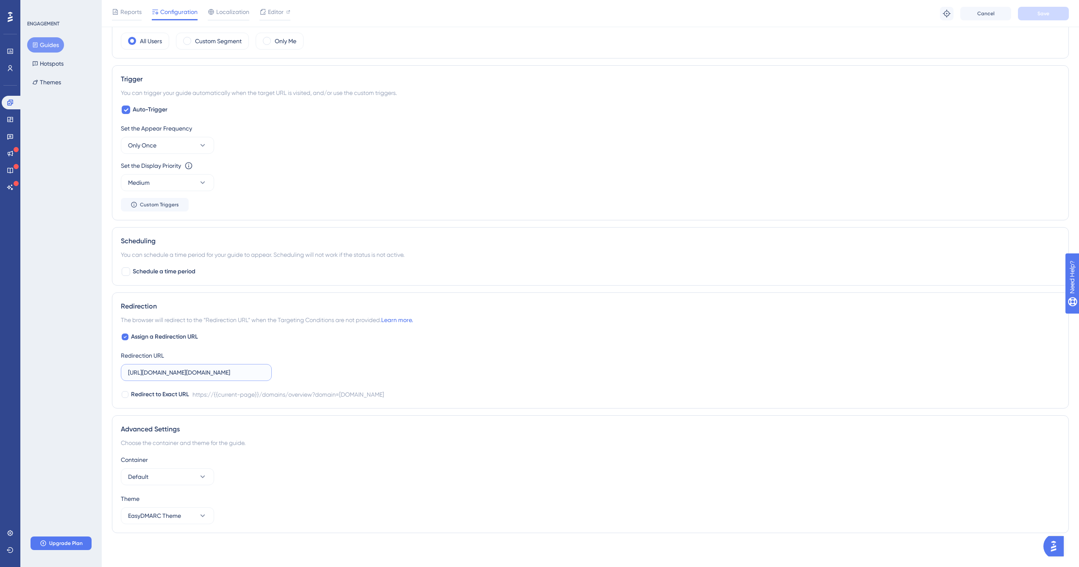
scroll to position [0, 50]
drag, startPoint x: 243, startPoint y: 376, endPoint x: 293, endPoint y: 373, distance: 49.7
click at [293, 373] on div "Assign a Redirection URL Redirection URL https://app.easydmarc.am/domains/overv…" at bounding box center [590, 366] width 939 height 68
click at [328, 183] on div "Set the Display Priority This option will set the display priority between auto…" at bounding box center [590, 176] width 939 height 31
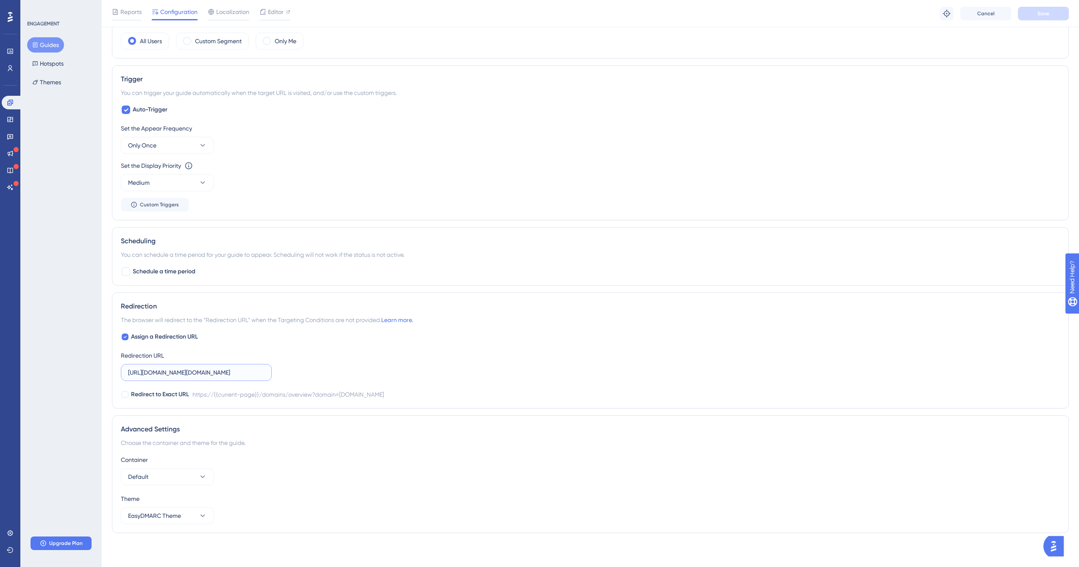
scroll to position [0, 50]
drag, startPoint x: 235, startPoint y: 370, endPoint x: 273, endPoint y: 371, distance: 38.1
click at [273, 371] on div "Assign a Redirection URL Redirection URL https://app.easydmarc.am/domains/overv…" at bounding box center [590, 366] width 939 height 68
click at [293, 369] on div "Assign a Redirection URL Redirection URL https://app.easydmarc.am/domains/overv…" at bounding box center [590, 366] width 939 height 68
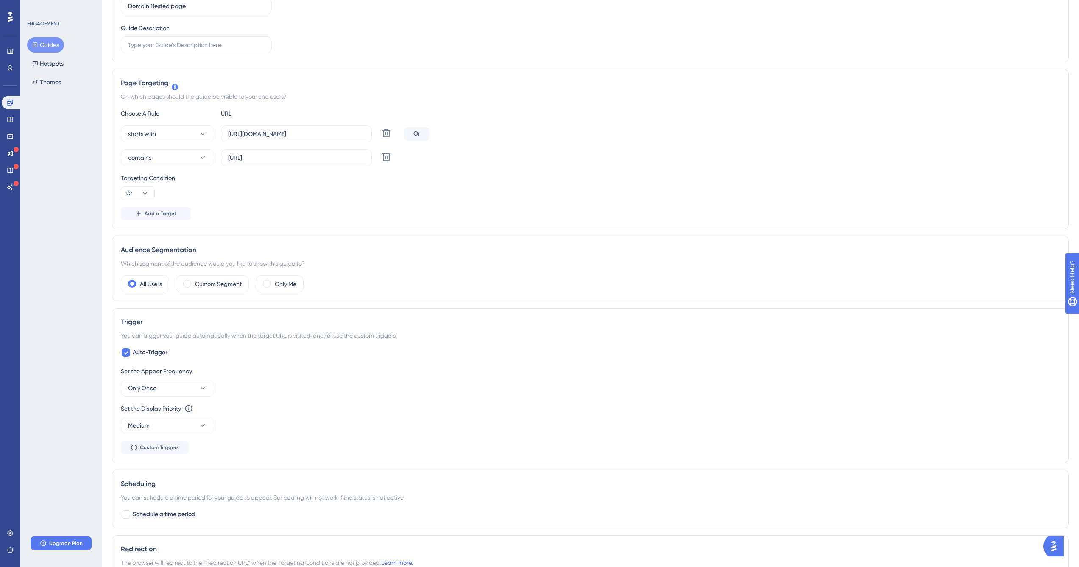
scroll to position [0, 0]
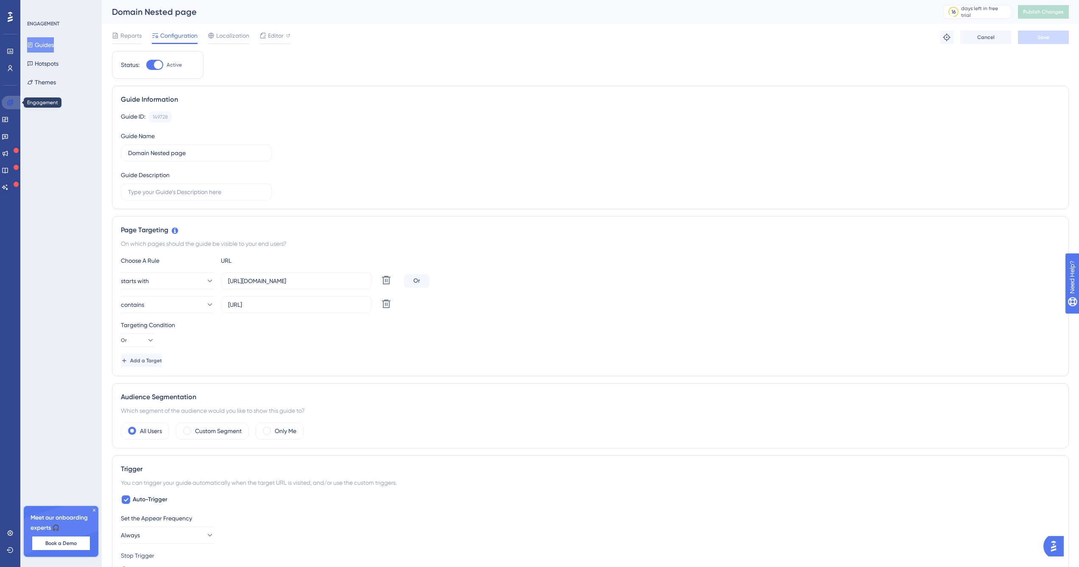
click at [17, 99] on link at bounding box center [12, 103] width 20 height 14
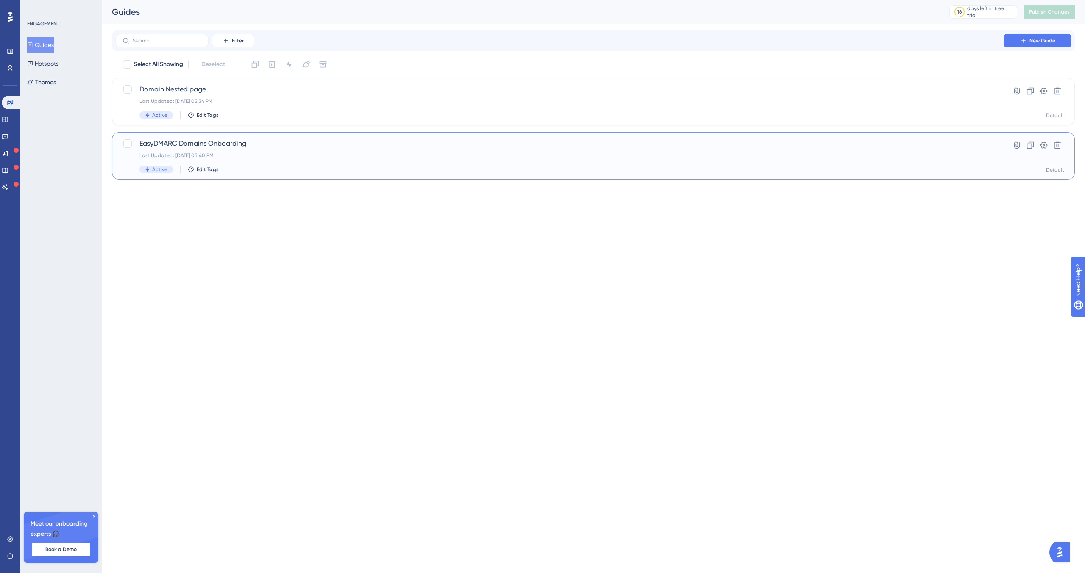
click at [242, 142] on span "EasyDMARC Domains Onboarding" at bounding box center [559, 144] width 840 height 10
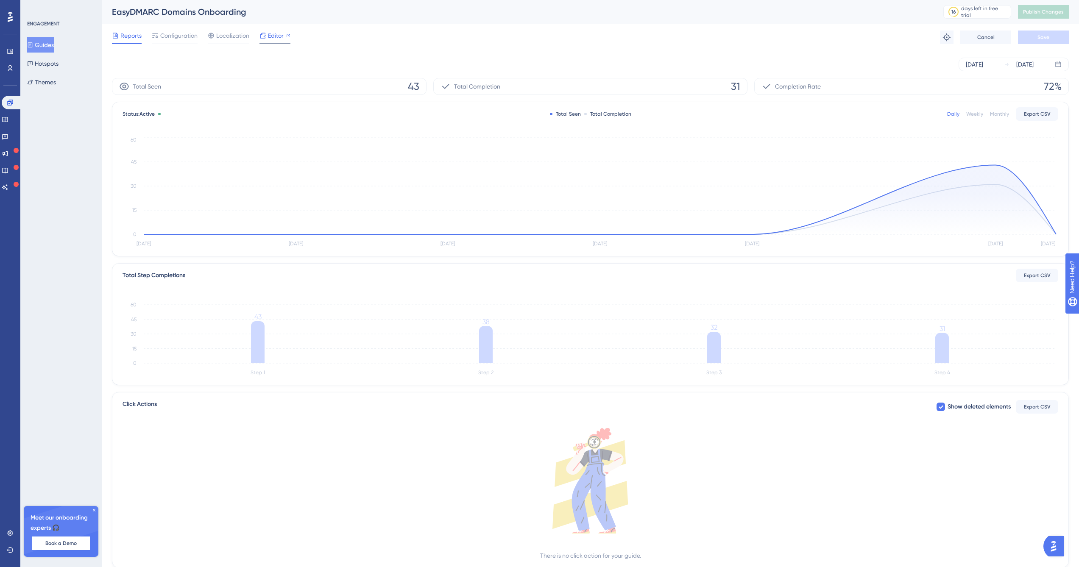
click at [272, 36] on span "Editor" at bounding box center [276, 36] width 16 height 10
click at [178, 39] on span "Configuration" at bounding box center [178, 36] width 37 height 10
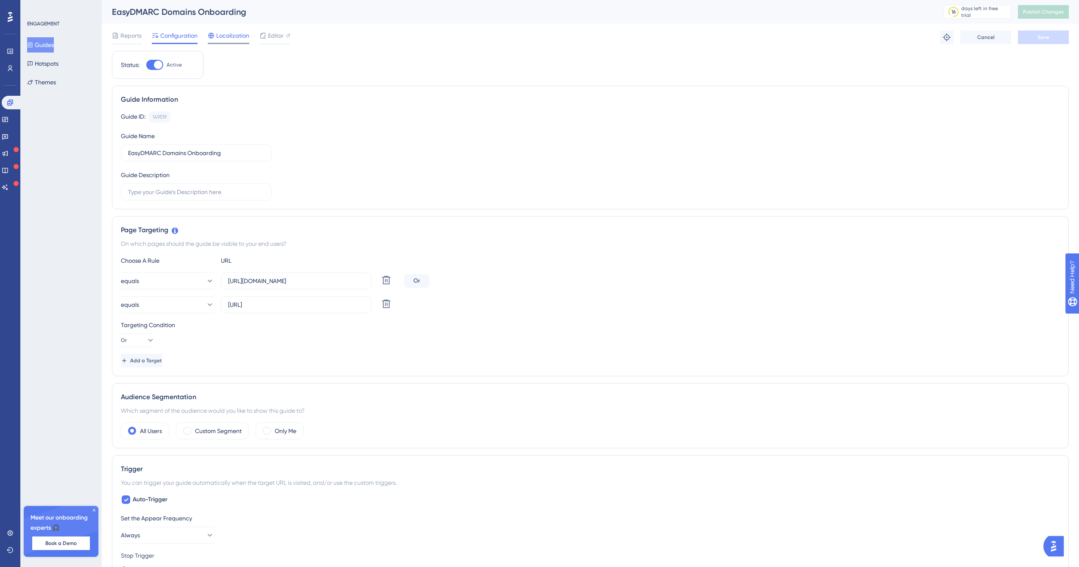
click at [236, 32] on span "Localization" at bounding box center [232, 36] width 33 height 10
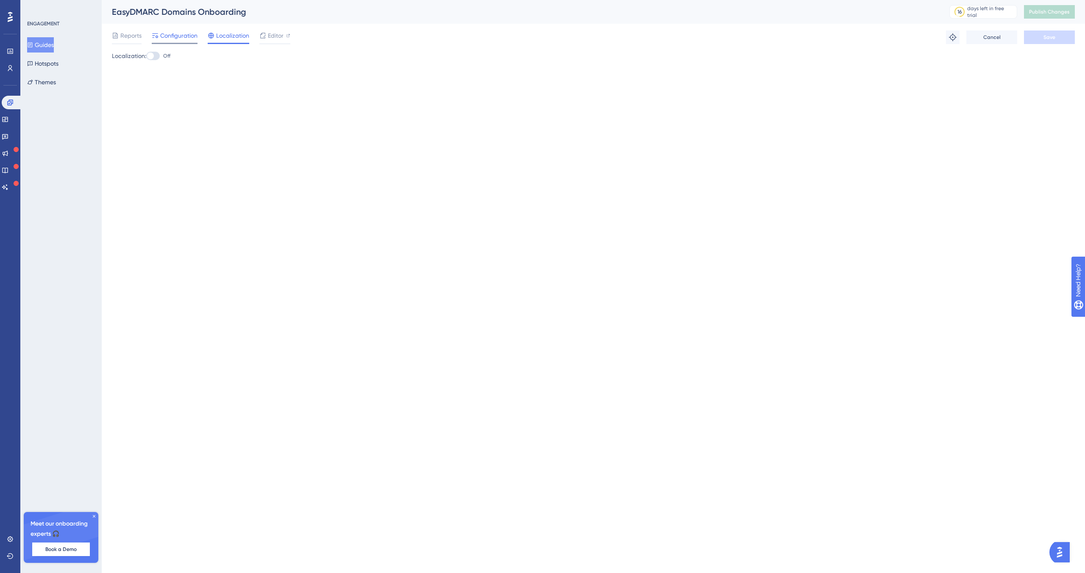
click at [183, 38] on span "Configuration" at bounding box center [178, 36] width 37 height 10
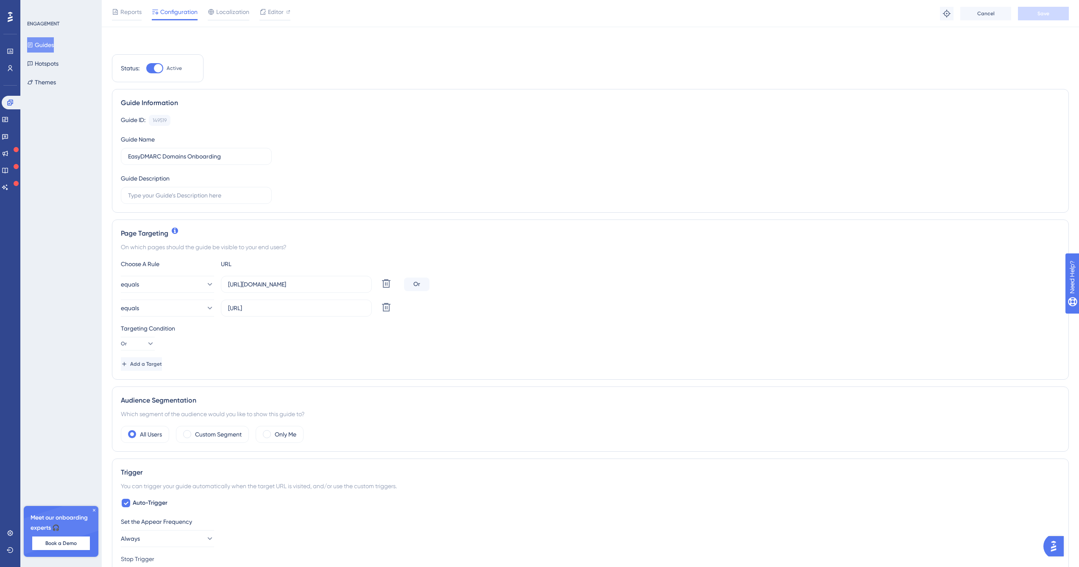
scroll to position [478, 0]
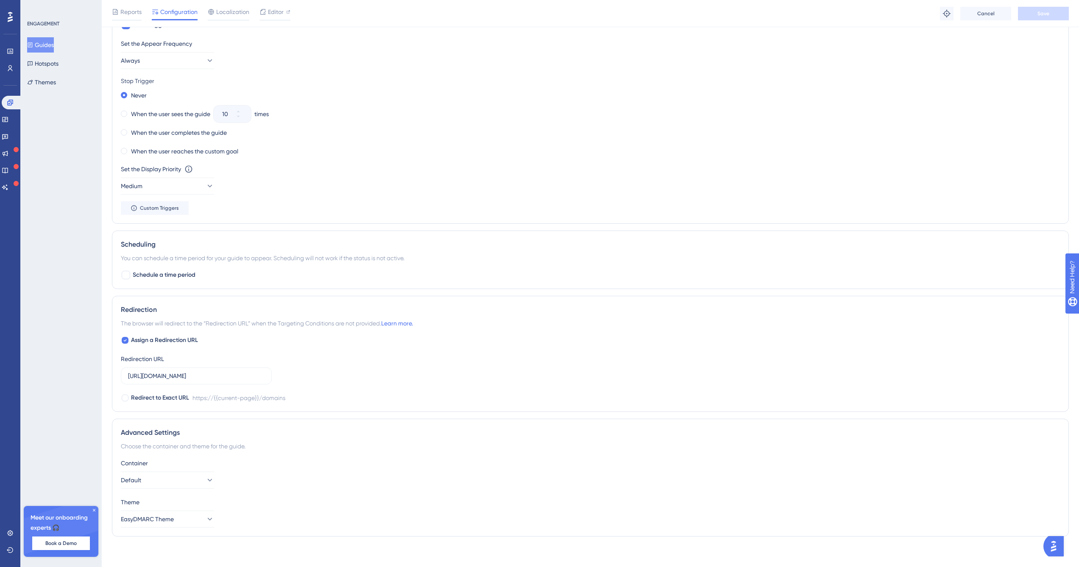
click at [178, 309] on div "Redirection" at bounding box center [590, 310] width 939 height 10
drag, startPoint x: 122, startPoint y: 320, endPoint x: 448, endPoint y: 319, distance: 325.9
click at [448, 319] on div "The browser will redirect to the “Redirection URL” when the Targeting Condition…" at bounding box center [590, 323] width 939 height 10
click at [125, 399] on div at bounding box center [125, 398] width 7 height 7
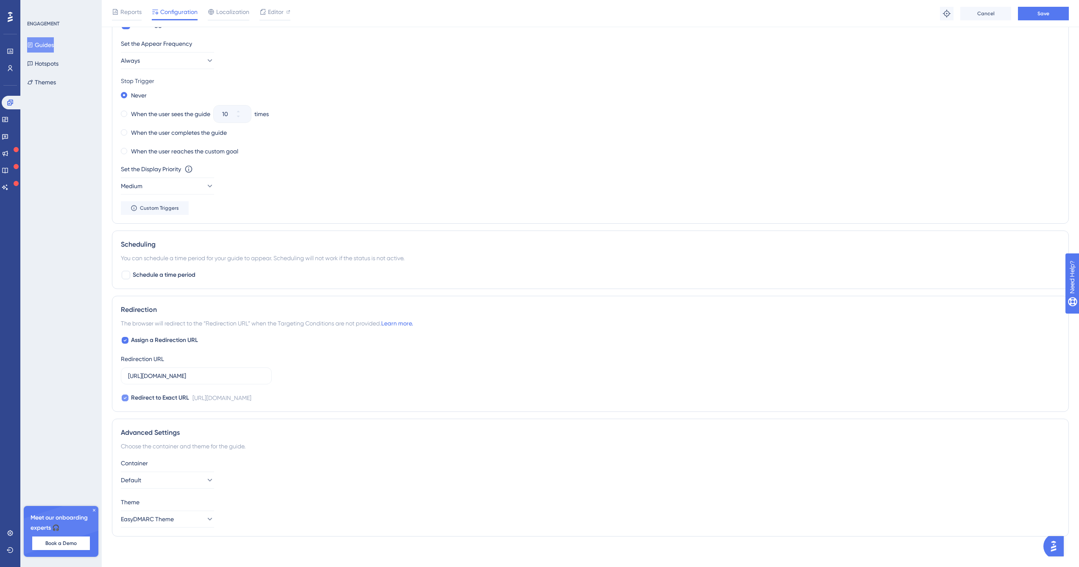
click at [125, 400] on icon at bounding box center [124, 398] width 3 height 7
checkbox input "false"
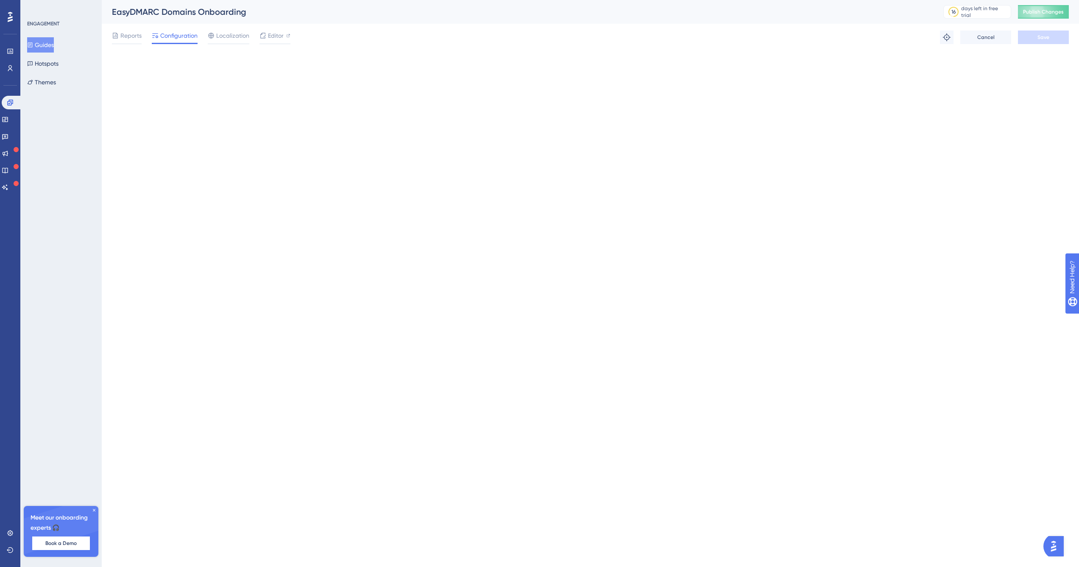
scroll to position [0, 0]
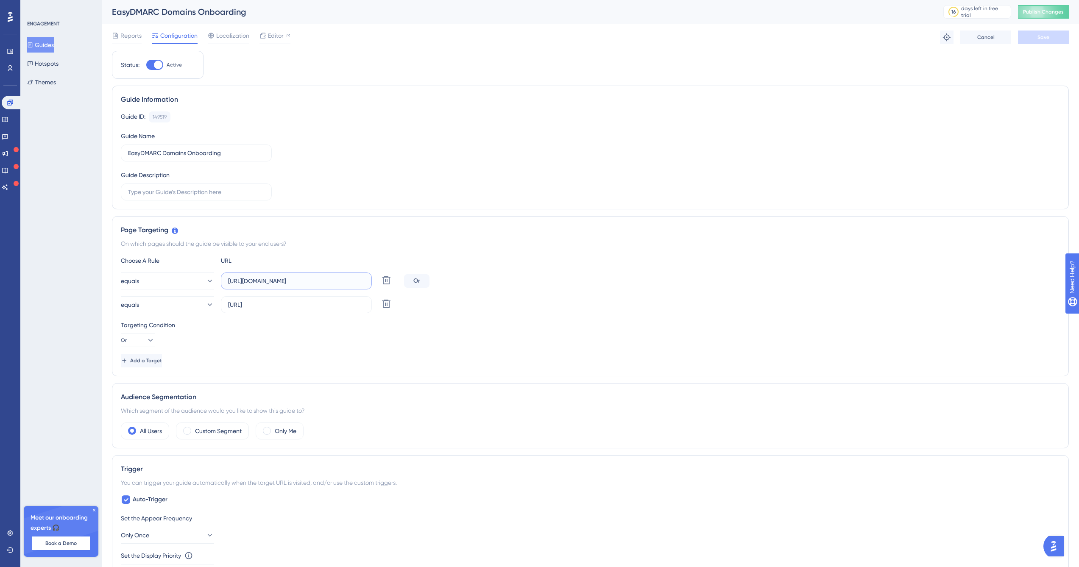
click at [344, 285] on input "https://app.easydmarc.am/domains" at bounding box center [296, 280] width 136 height 9
type input "https://app.easydmarc.am/domains/"
click at [349, 303] on input "http://app.easy.local:3010/domains" at bounding box center [296, 304] width 136 height 9
type input "[URL]"
click at [1035, 34] on button "Save" at bounding box center [1042, 38] width 51 height 14
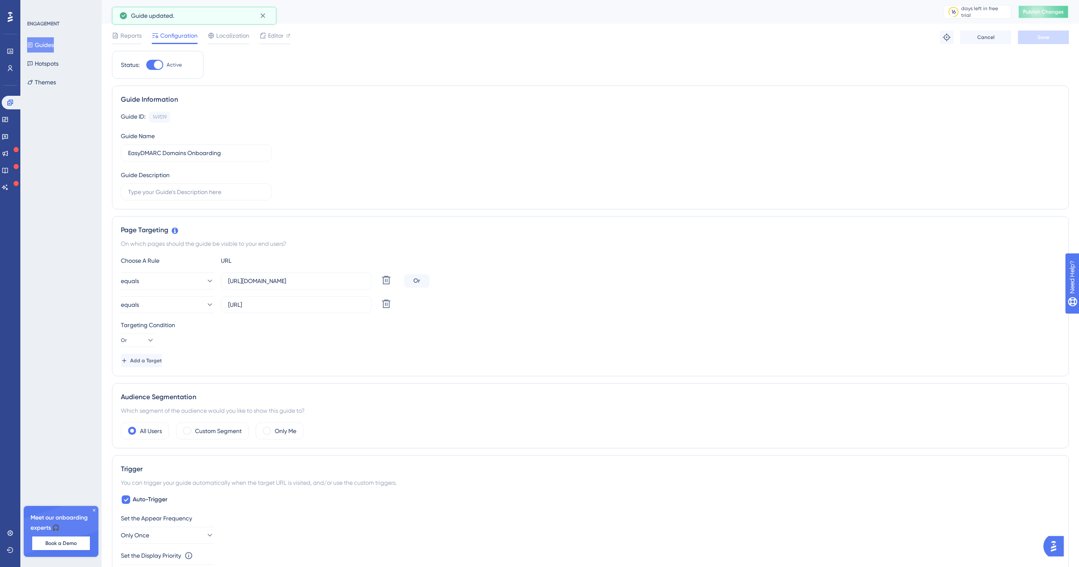
click at [1056, 13] on span "Publish Changes" at bounding box center [1043, 11] width 41 height 7
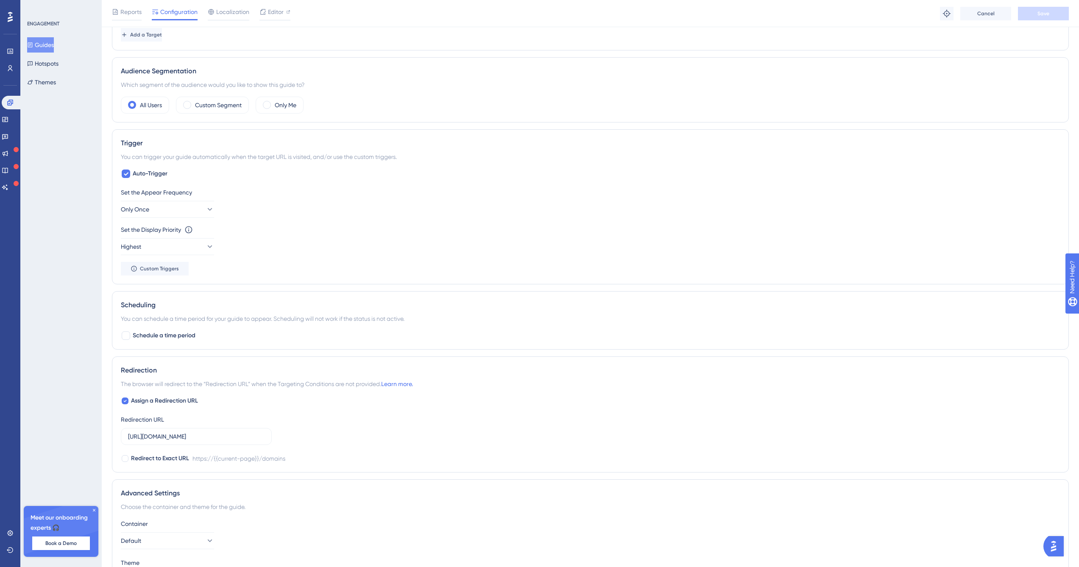
scroll to position [323, 0]
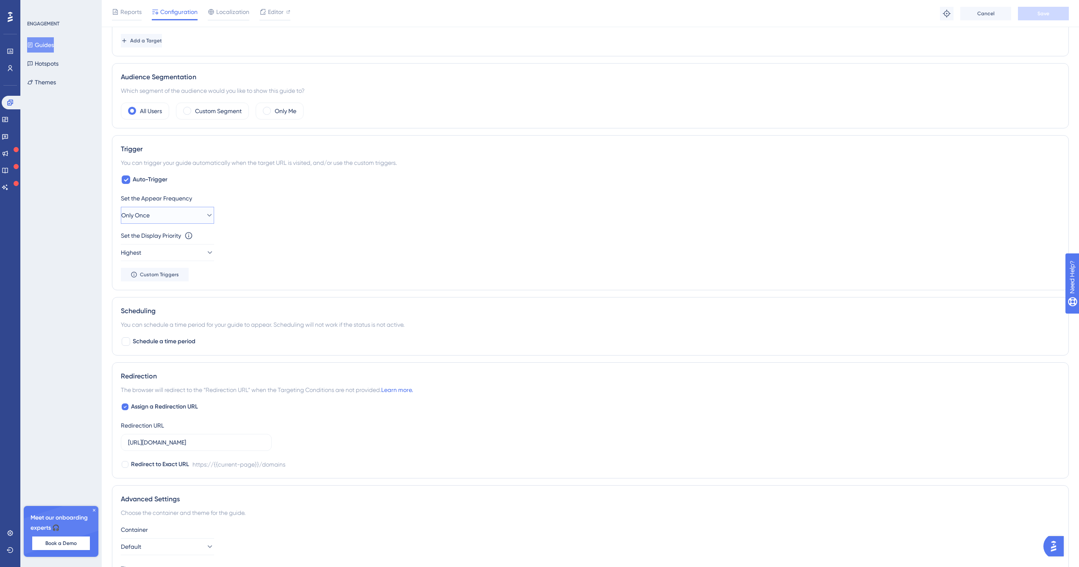
click at [172, 215] on button "Only Once" at bounding box center [167, 215] width 93 height 17
click at [182, 336] on div "Always Always" at bounding box center [167, 342] width 69 height 17
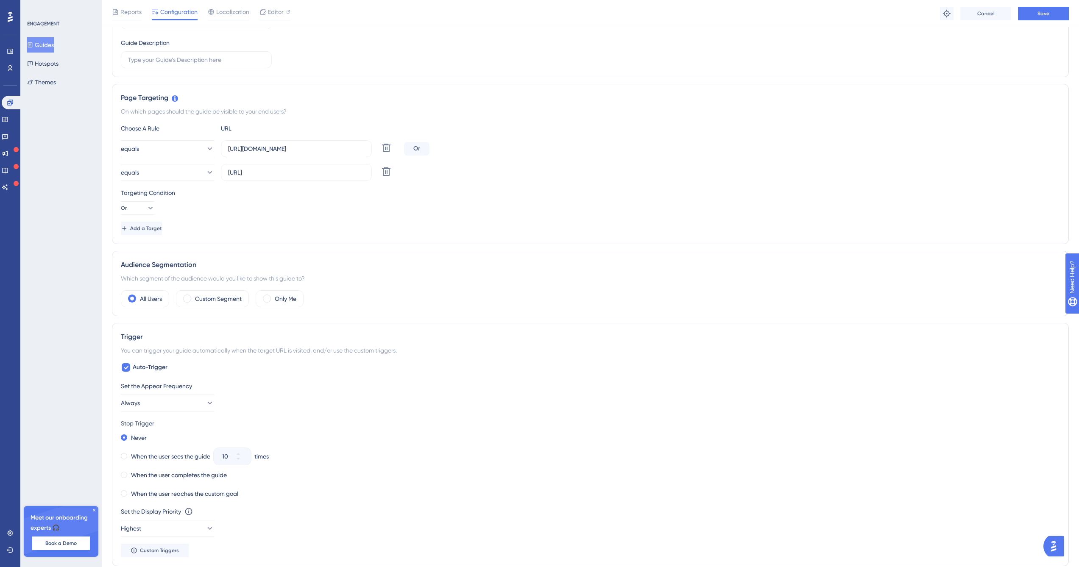
scroll to position [0, 0]
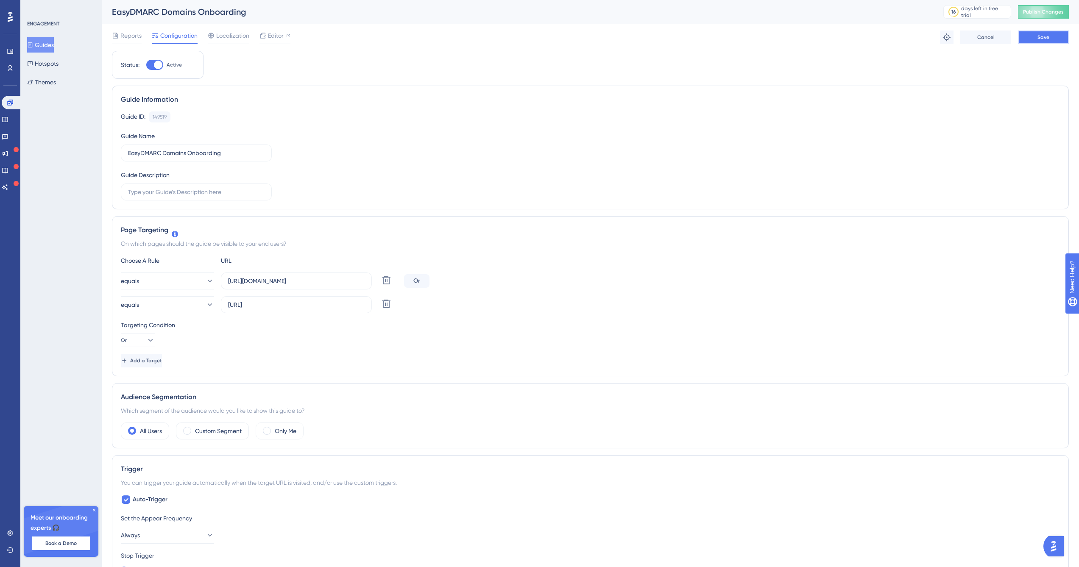
click at [1045, 33] on button "Save" at bounding box center [1042, 38] width 51 height 14
click at [1051, 10] on span "Publish Changes" at bounding box center [1043, 11] width 41 height 7
click at [264, 18] on icon at bounding box center [263, 15] width 8 height 8
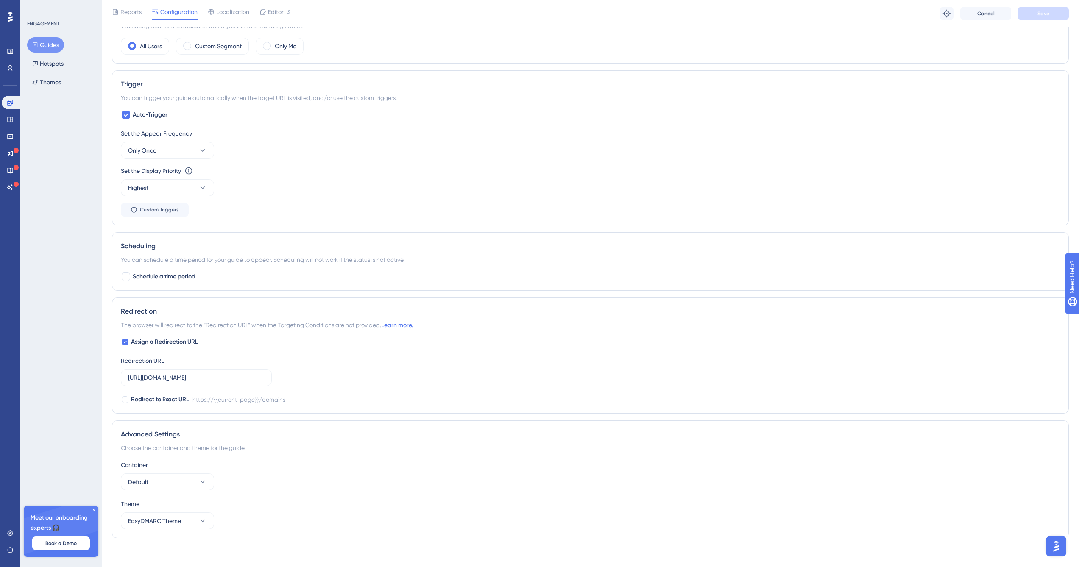
scroll to position [393, 0]
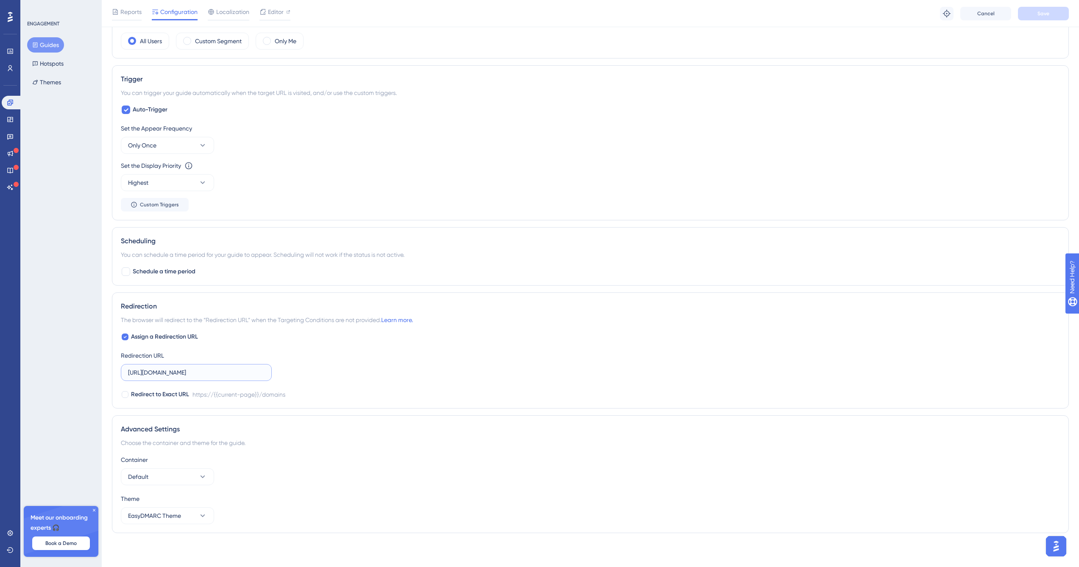
click at [253, 371] on input "[URL][DOMAIN_NAME]" at bounding box center [196, 372] width 136 height 9
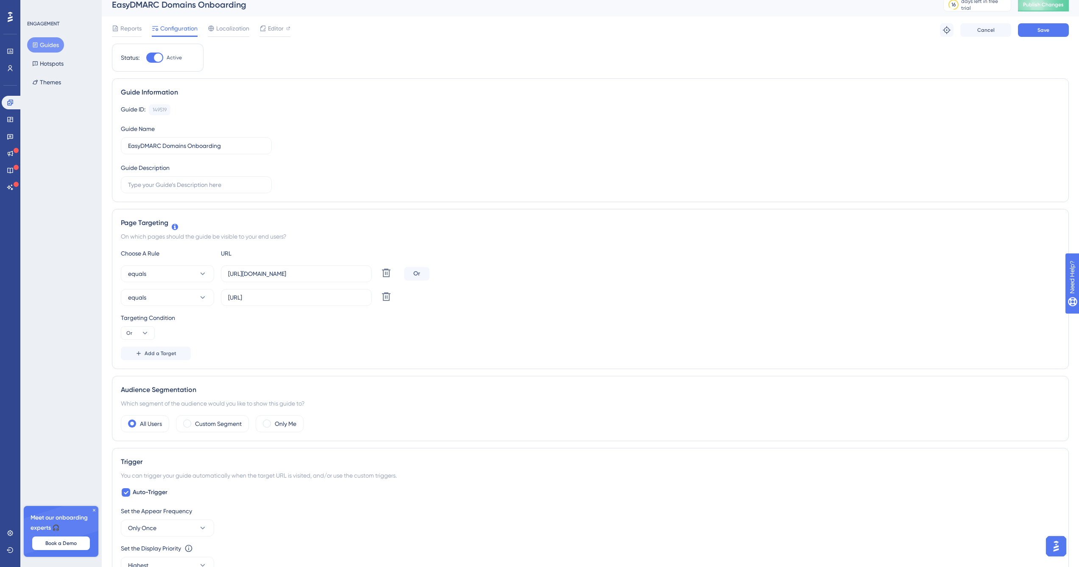
scroll to position [0, 0]
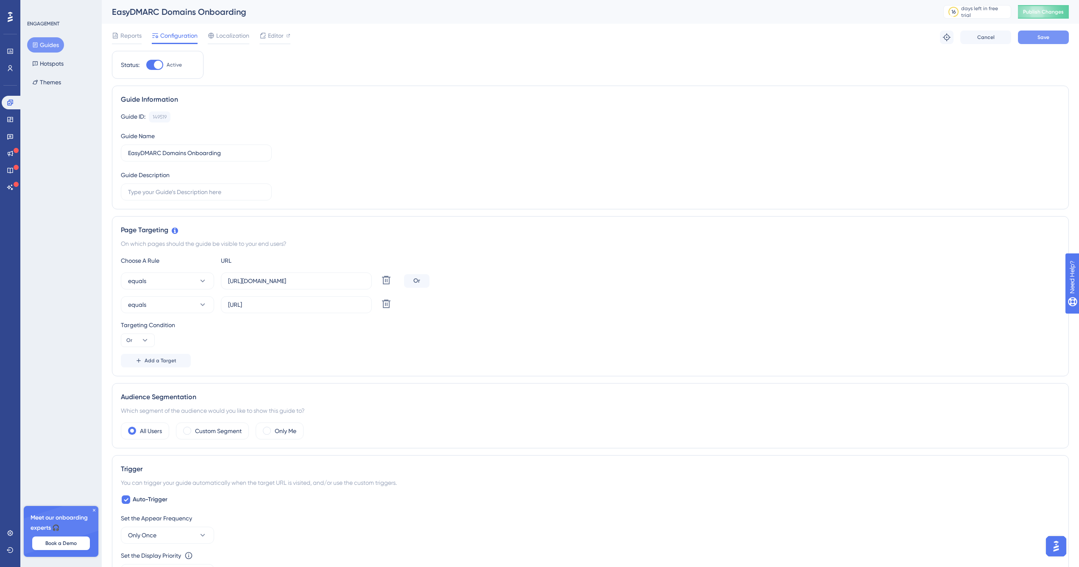
type input "[URL][DOMAIN_NAME]"
click at [1045, 34] on span "Save" at bounding box center [1043, 37] width 12 height 7
click at [1048, 11] on span "Publish Changes" at bounding box center [1043, 11] width 41 height 7
click at [264, 15] on icon at bounding box center [263, 15] width 8 height 8
click at [94, 511] on icon at bounding box center [94, 510] width 5 height 5
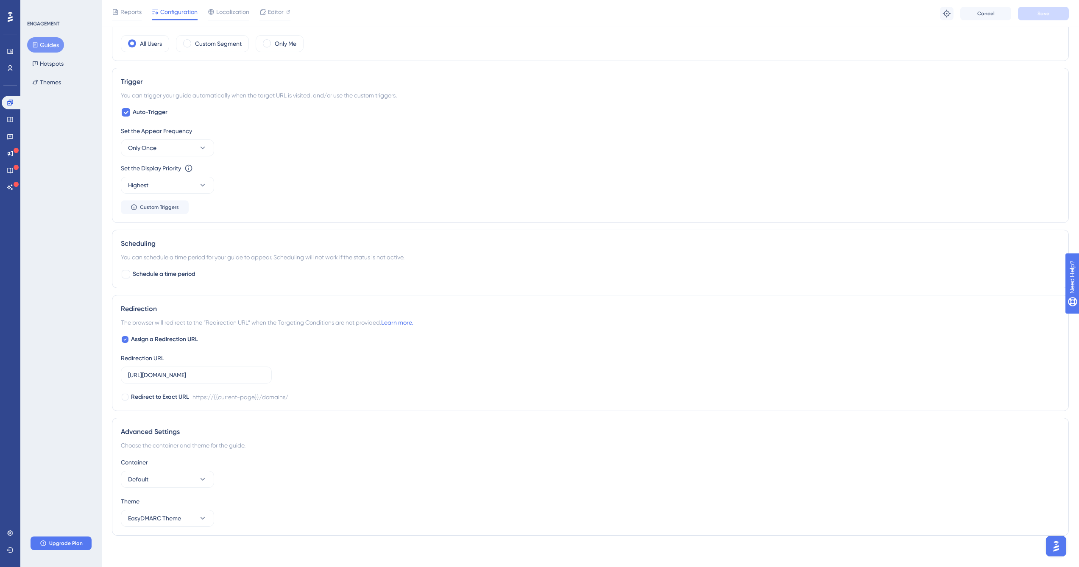
scroll to position [386, 0]
click at [134, 212] on icon at bounding box center [134, 212] width 6 height 6
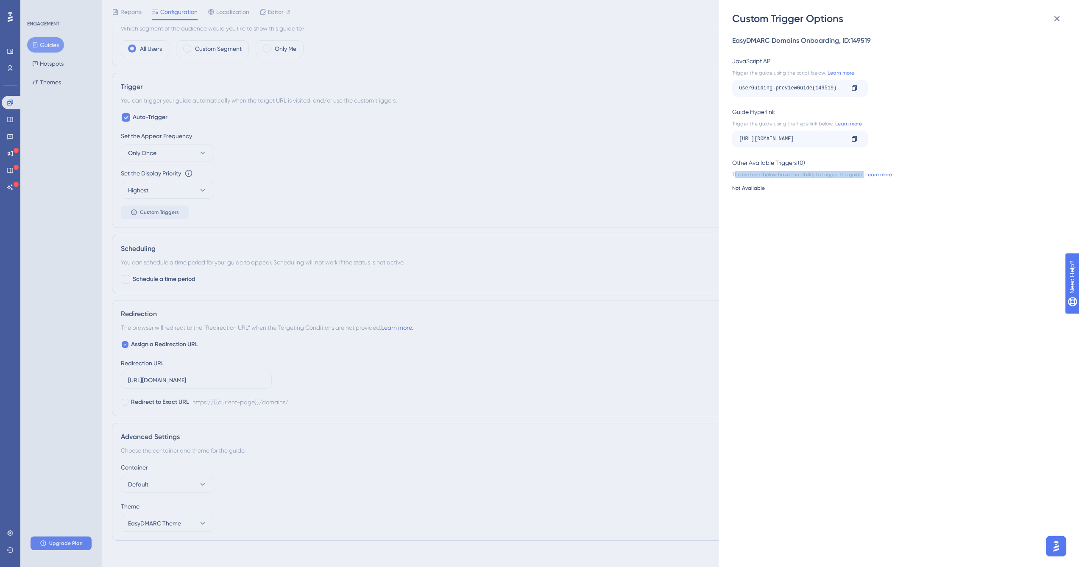
drag, startPoint x: 734, startPoint y: 175, endPoint x: 913, endPoint y: 176, distance: 178.8
click at [913, 176] on div "The material below have the ability to trigger this guide. Learn more" at bounding box center [896, 174] width 328 height 7
drag, startPoint x: 741, startPoint y: 88, endPoint x: 881, endPoint y: 88, distance: 139.8
click at [881, 88] on div "userGuiding.previewGuide(149519) Copy" at bounding box center [896, 88] width 328 height 17
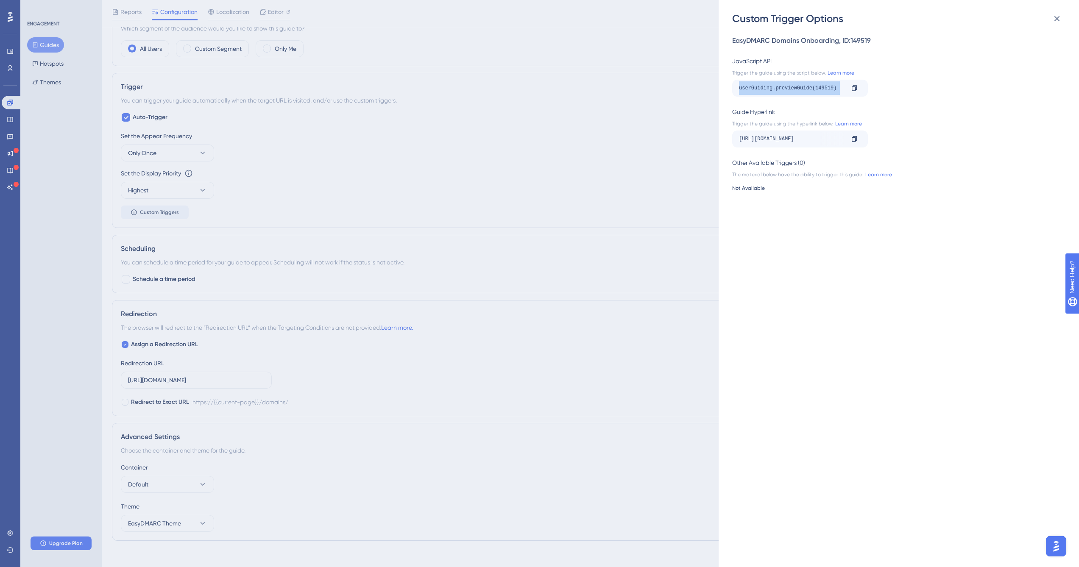
click at [884, 91] on div "userGuiding.previewGuide(149519) Copy" at bounding box center [896, 88] width 328 height 17
drag, startPoint x: 739, startPoint y: 139, endPoint x: 926, endPoint y: 139, distance: 186.0
click at [926, 139] on div "https://app.easydmarc.am/domains/?__ug__=149519 Copy" at bounding box center [896, 139] width 328 height 17
click at [919, 139] on div "https://app.easydmarc.am/domains/?__ug__=149519 Copy" at bounding box center [896, 139] width 328 height 17
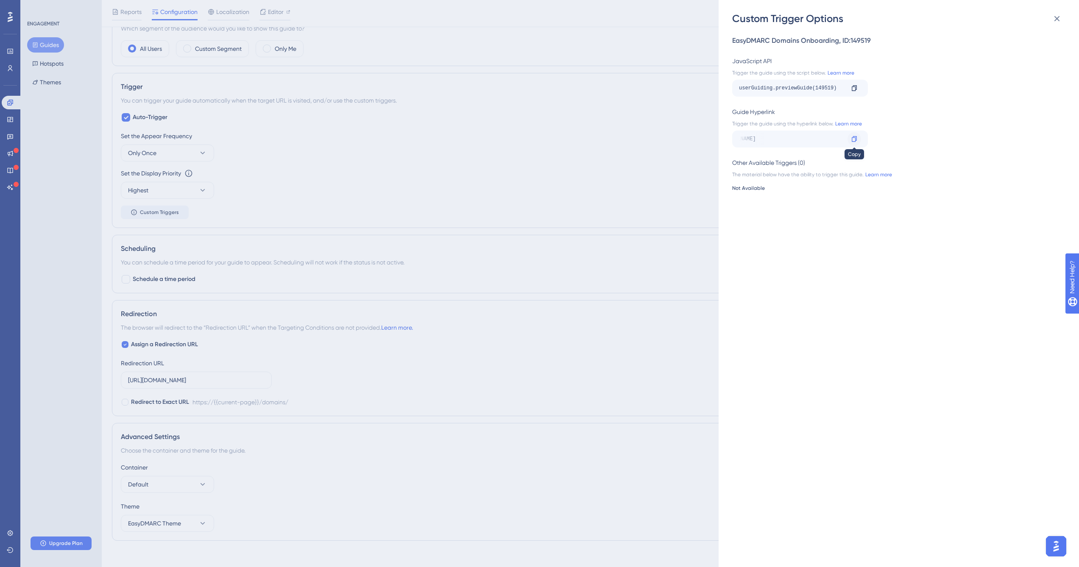
click at [854, 139] on icon at bounding box center [854, 139] width 7 height 7
click at [1054, 22] on icon at bounding box center [1056, 19] width 10 height 10
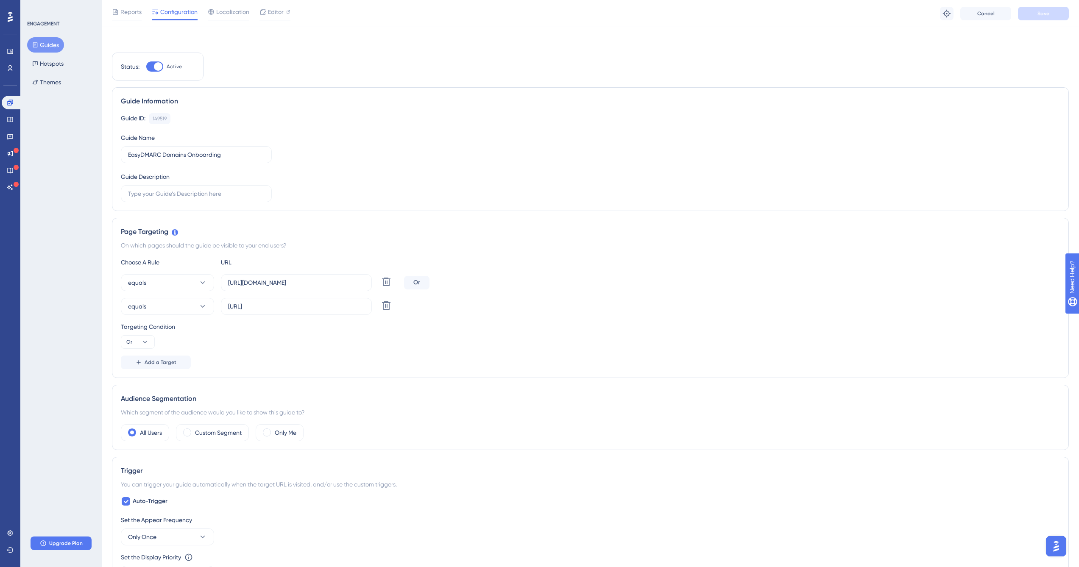
scroll to position [0, 0]
click at [278, 34] on span "Editor" at bounding box center [276, 36] width 16 height 10
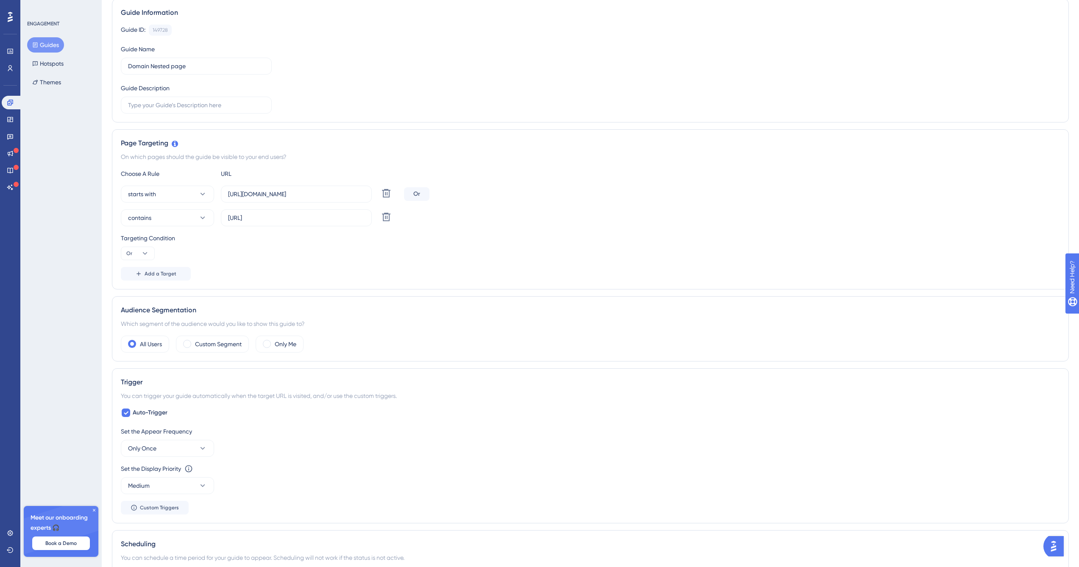
scroll to position [133, 0]
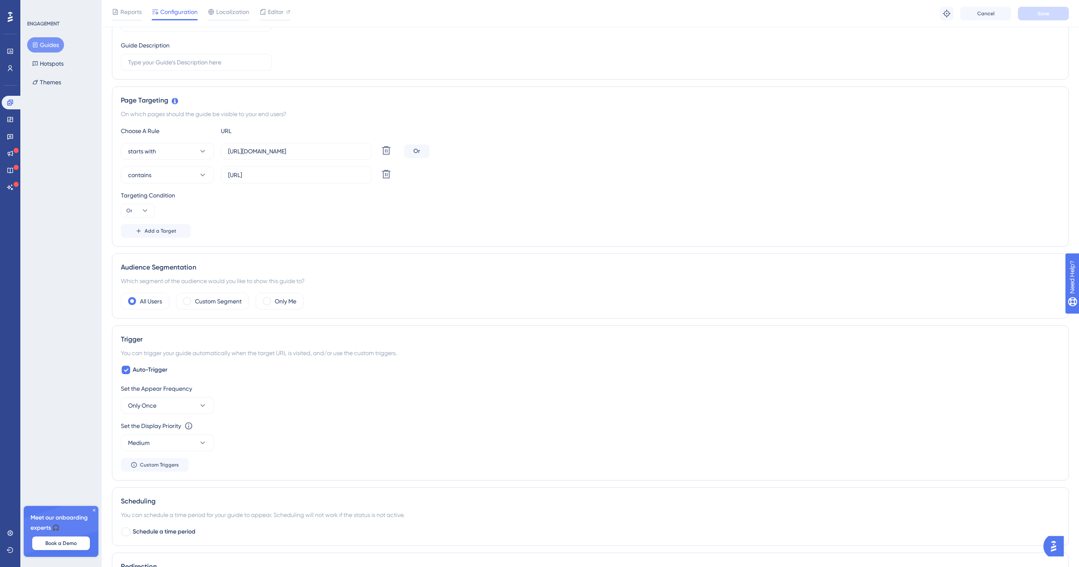
click at [93, 509] on icon at bounding box center [94, 510] width 3 height 3
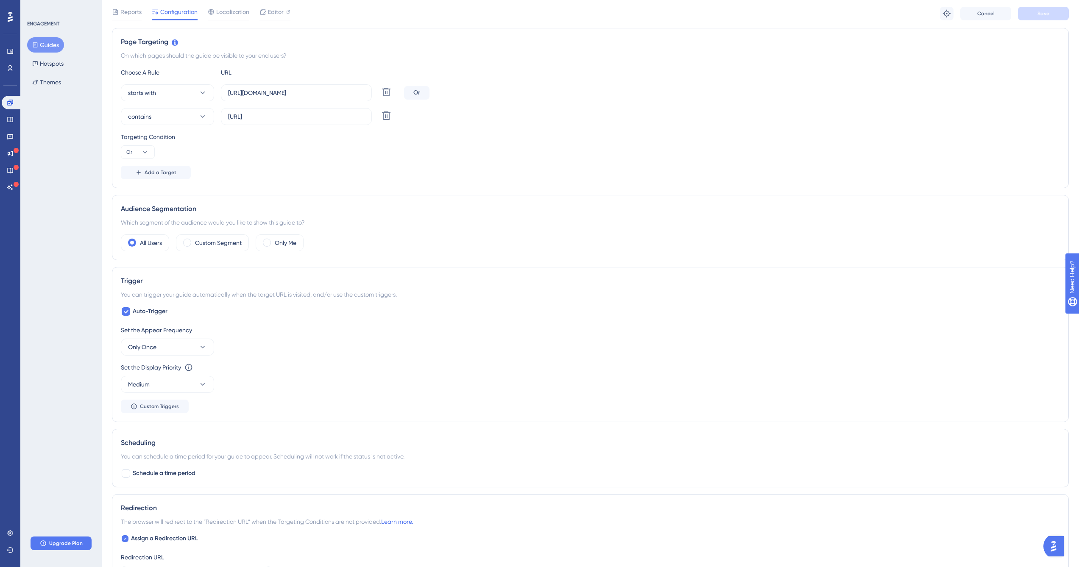
scroll to position [0, 0]
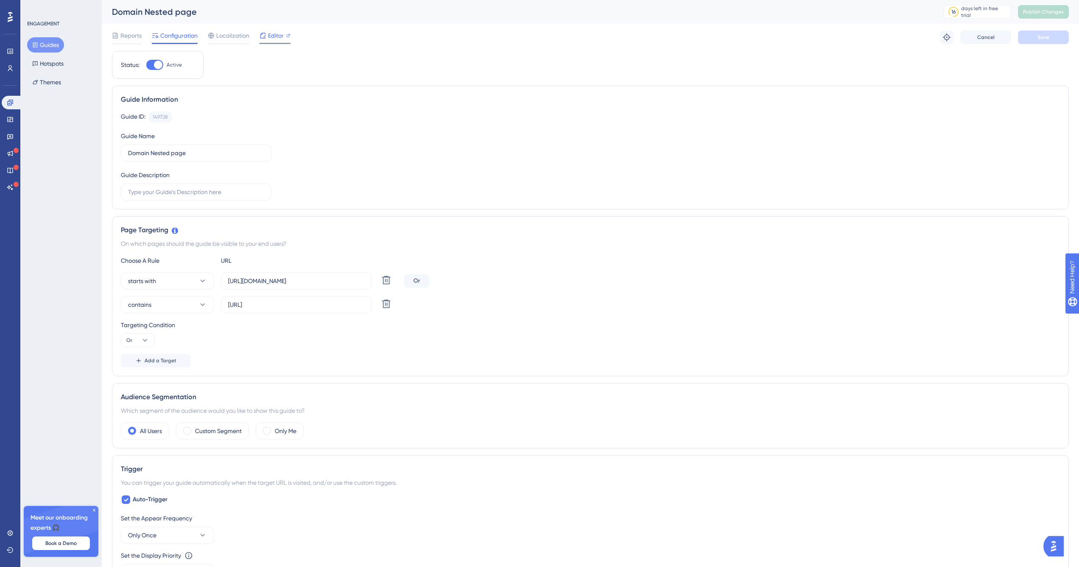
click at [267, 35] on div "Editor" at bounding box center [274, 36] width 31 height 10
click at [330, 20] on div "Domain Nested page 16 days left in free trial Click to see upgrade options Publ…" at bounding box center [590, 12] width 977 height 24
click at [275, 36] on span "Editor" at bounding box center [276, 36] width 16 height 10
click at [280, 36] on span "Editor" at bounding box center [276, 36] width 16 height 10
click at [93, 512] on icon at bounding box center [94, 510] width 5 height 5
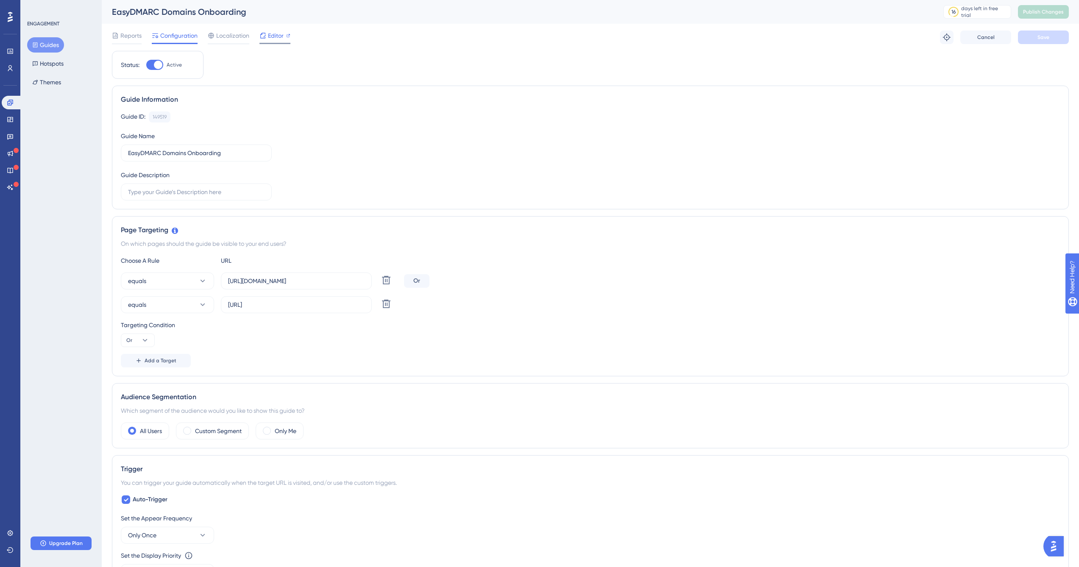
click at [284, 37] on div "Editor" at bounding box center [274, 36] width 31 height 10
click at [11, 69] on icon at bounding box center [10, 68] width 5 height 6
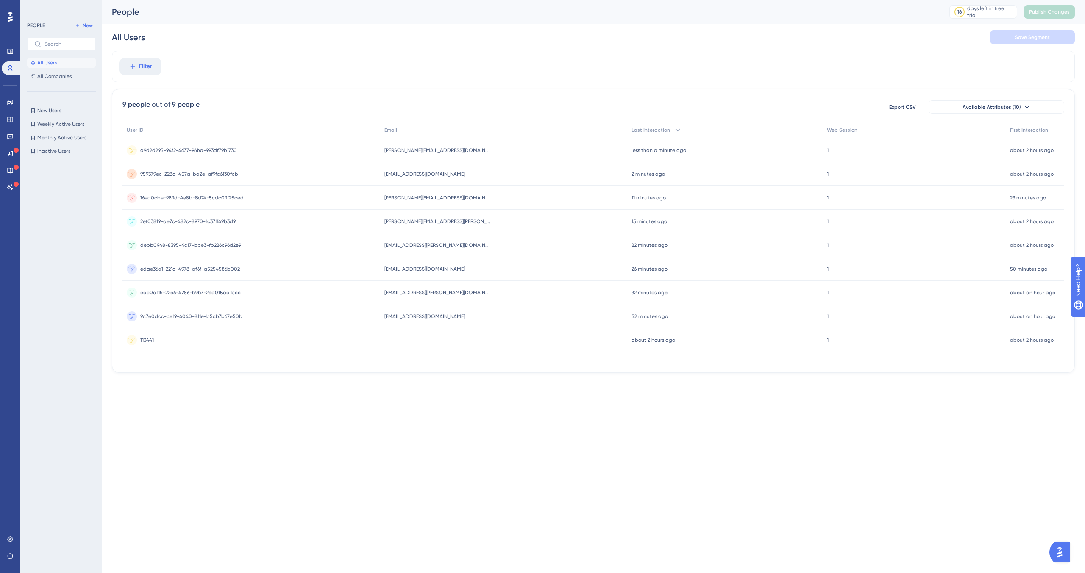
click at [445, 149] on span "mihran.aynedjian@easydmarc.com" at bounding box center [437, 150] width 106 height 7
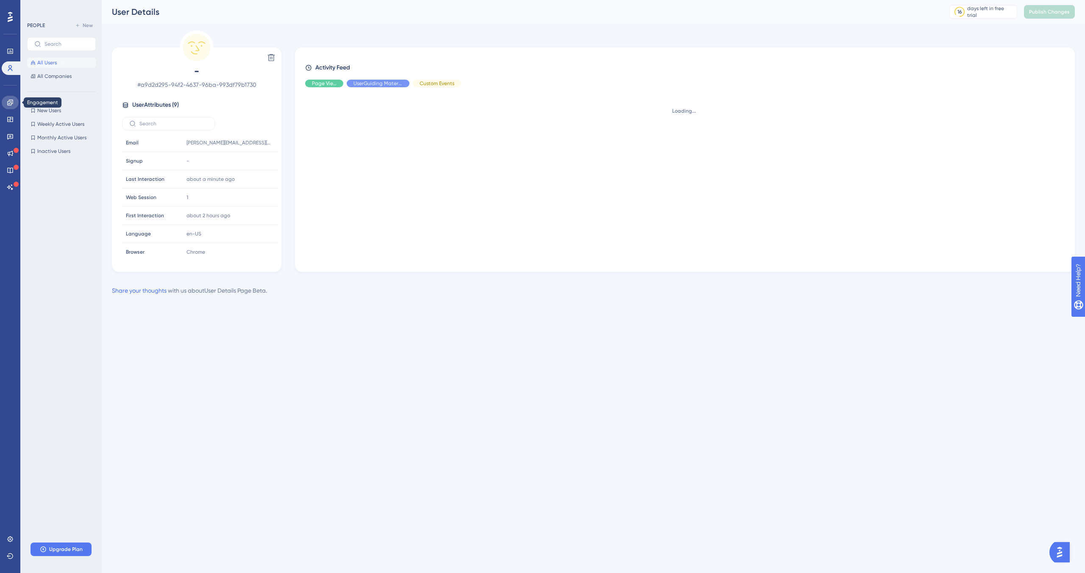
click at [13, 103] on icon at bounding box center [10, 103] width 6 height 6
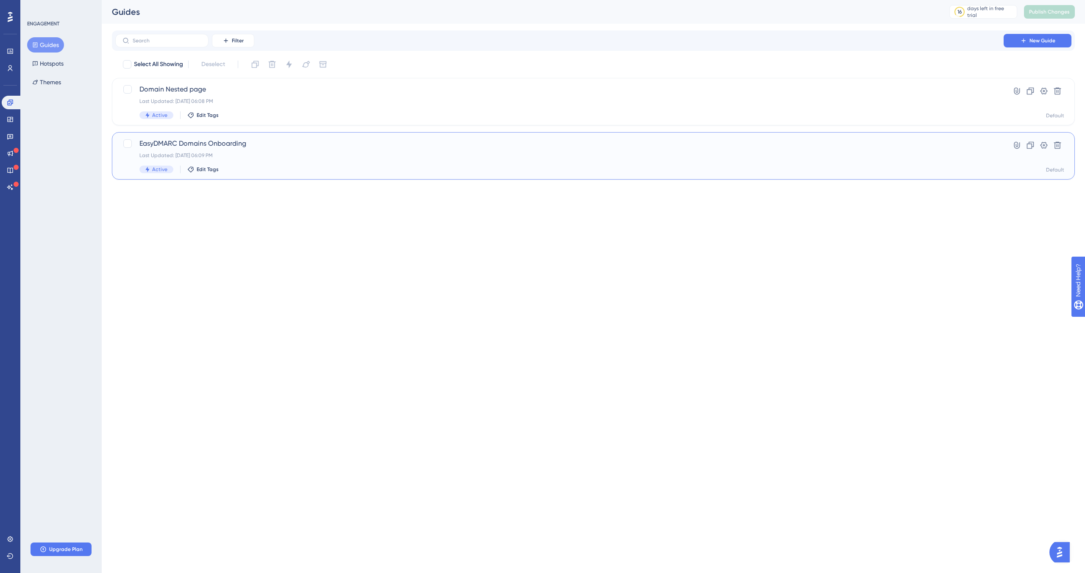
click at [314, 147] on span "EasyDMARC Domains Onboarding" at bounding box center [559, 144] width 840 height 10
